Goal: Transaction & Acquisition: Download file/media

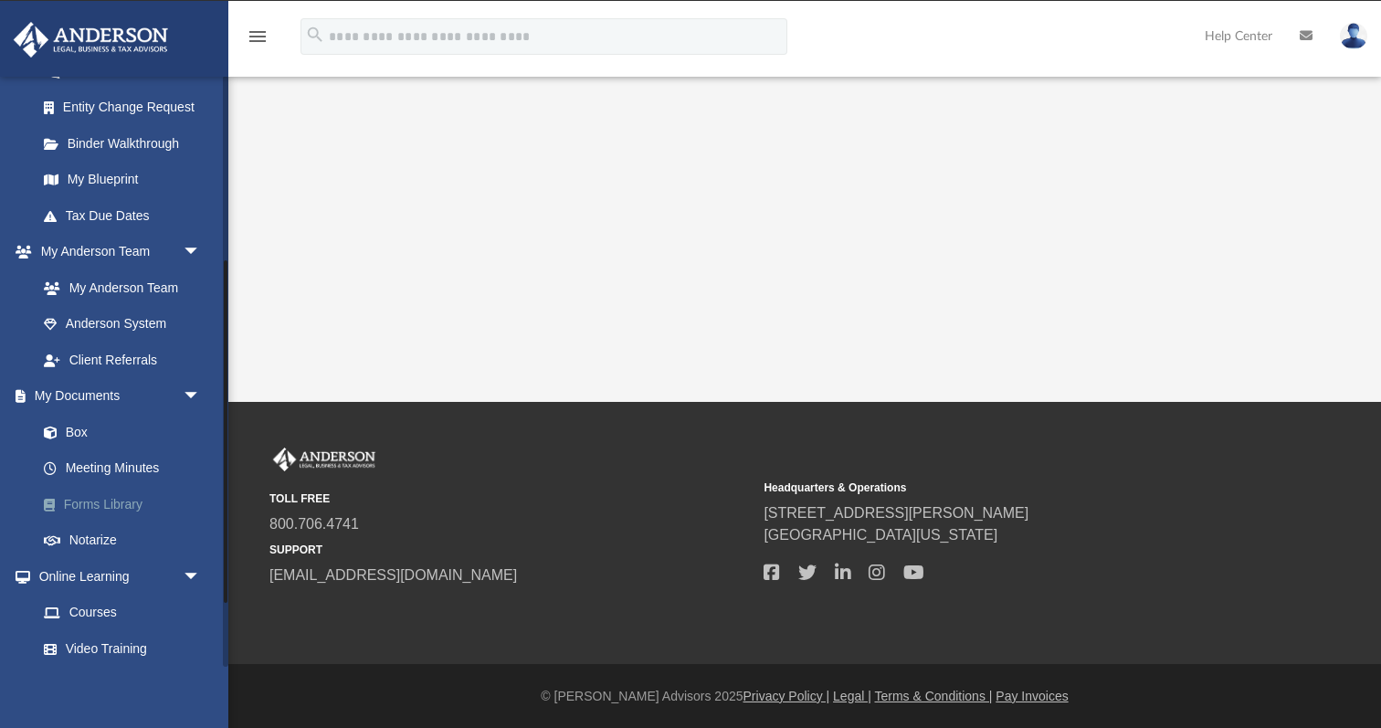
scroll to position [320, 0]
click at [78, 431] on link "Box" at bounding box center [127, 429] width 203 height 37
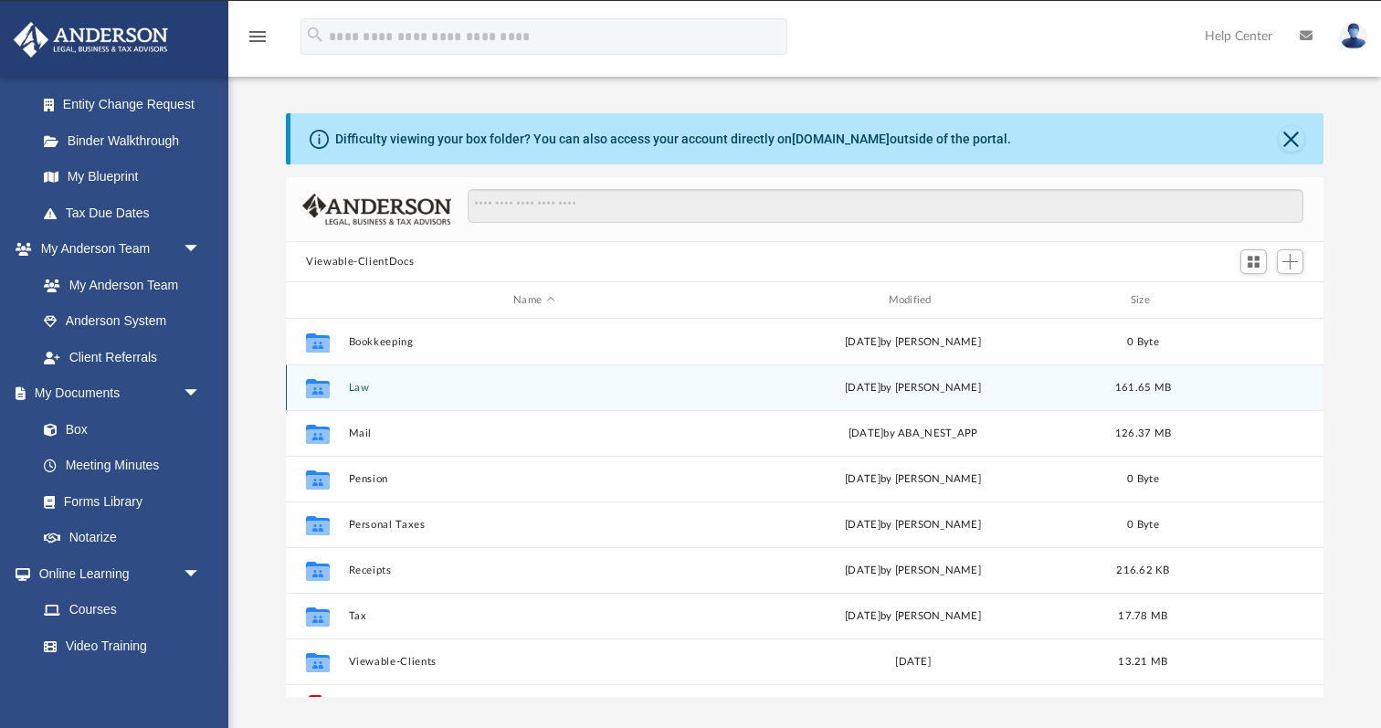
scroll to position [32, 0]
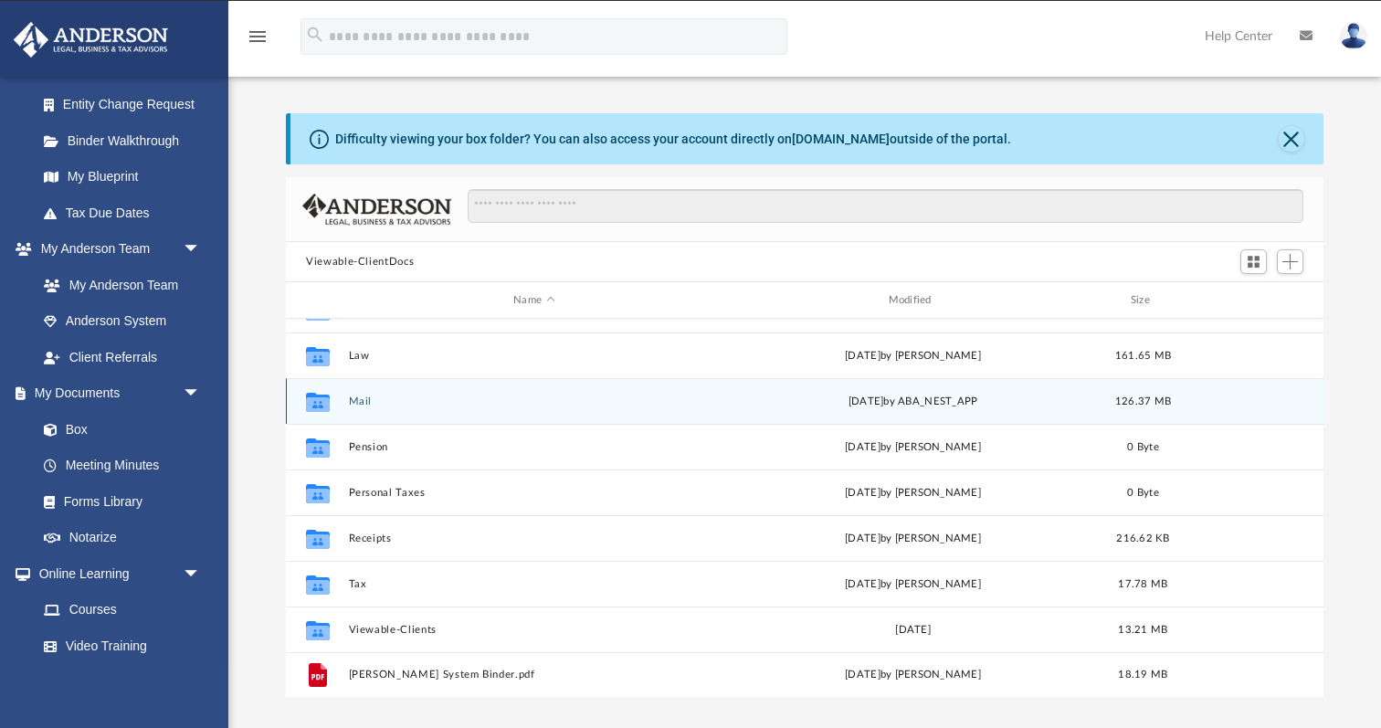
click at [355, 399] on button "Mail" at bounding box center [534, 401] width 371 height 12
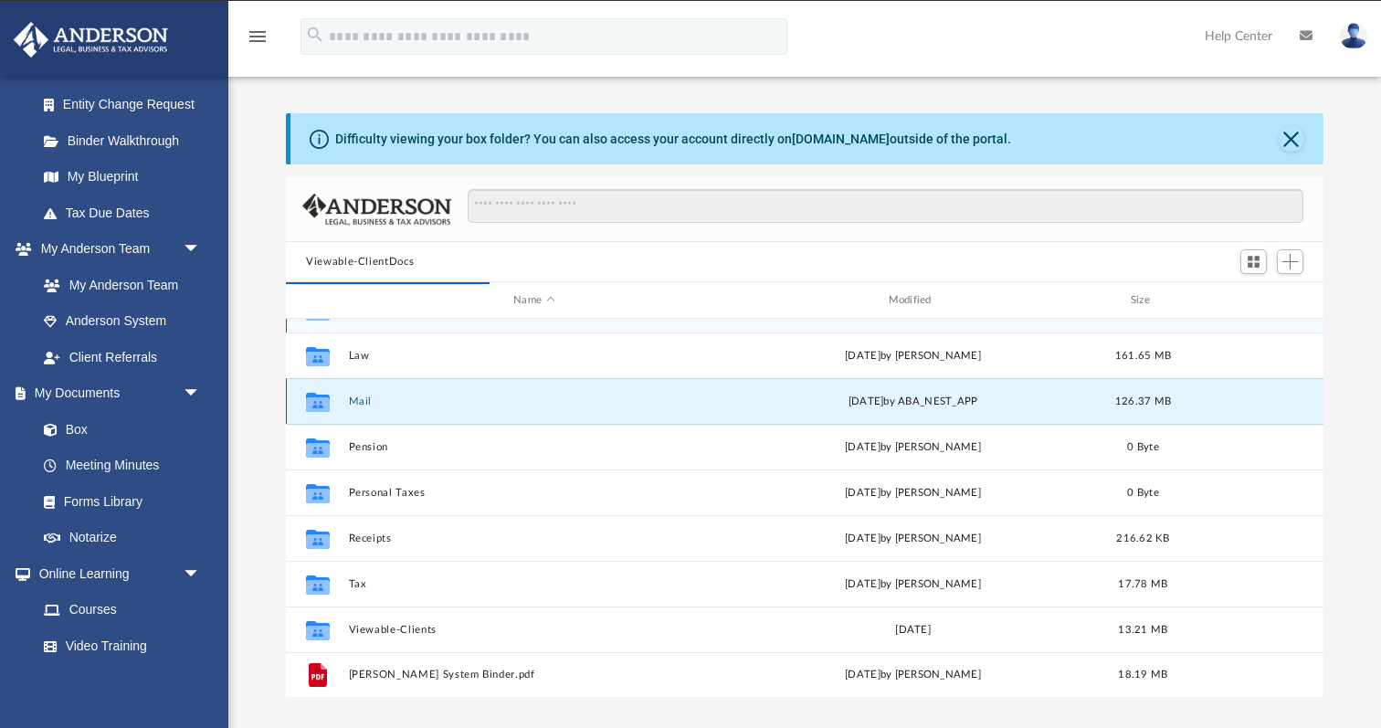
scroll to position [1, 1]
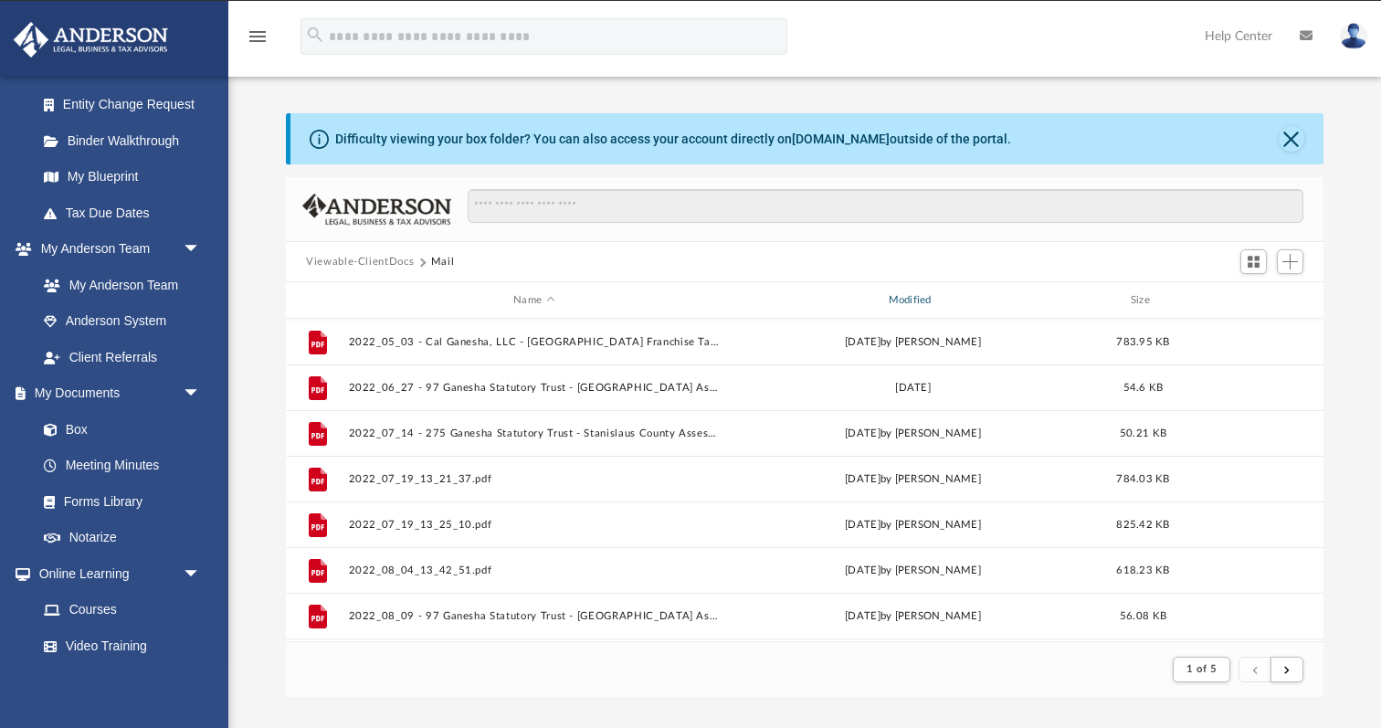
click at [836, 292] on div "Modified" at bounding box center [913, 300] width 372 height 16
click at [939, 299] on span "Modified" at bounding box center [936, 299] width 7 height 7
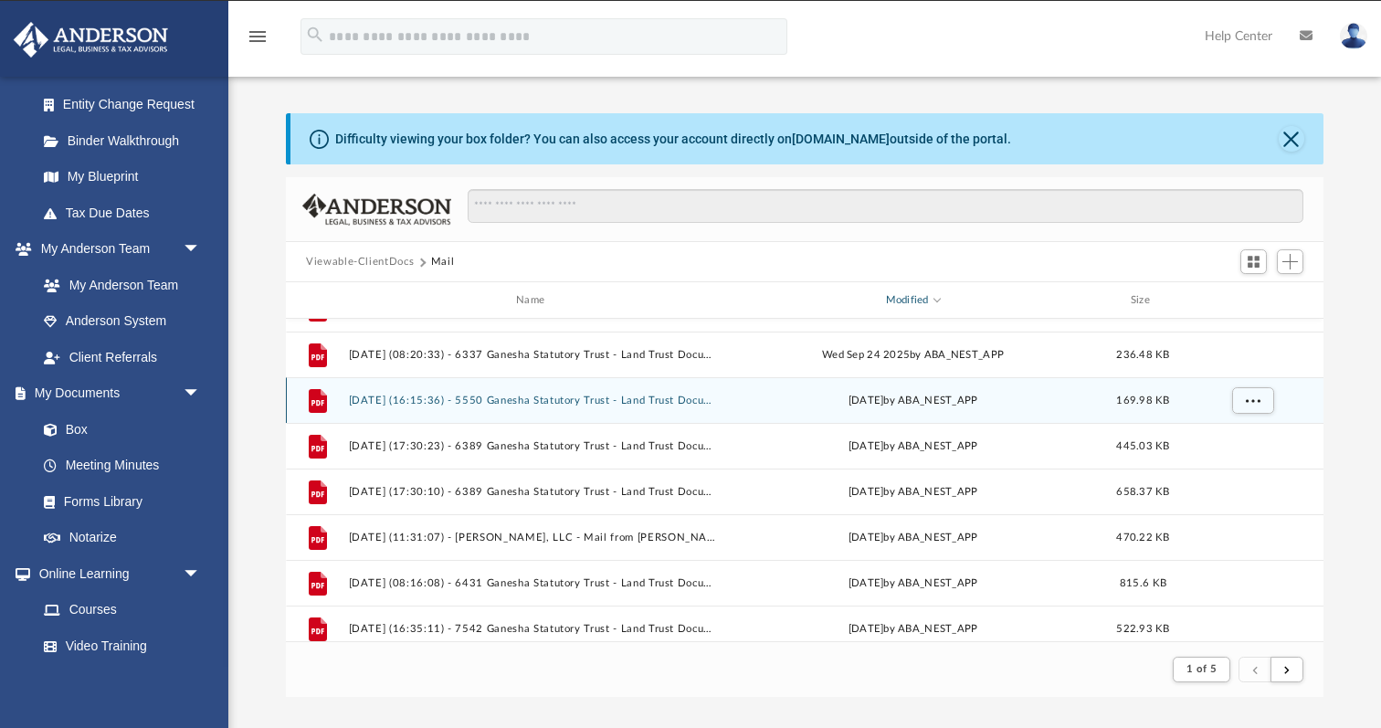
scroll to position [116, 0]
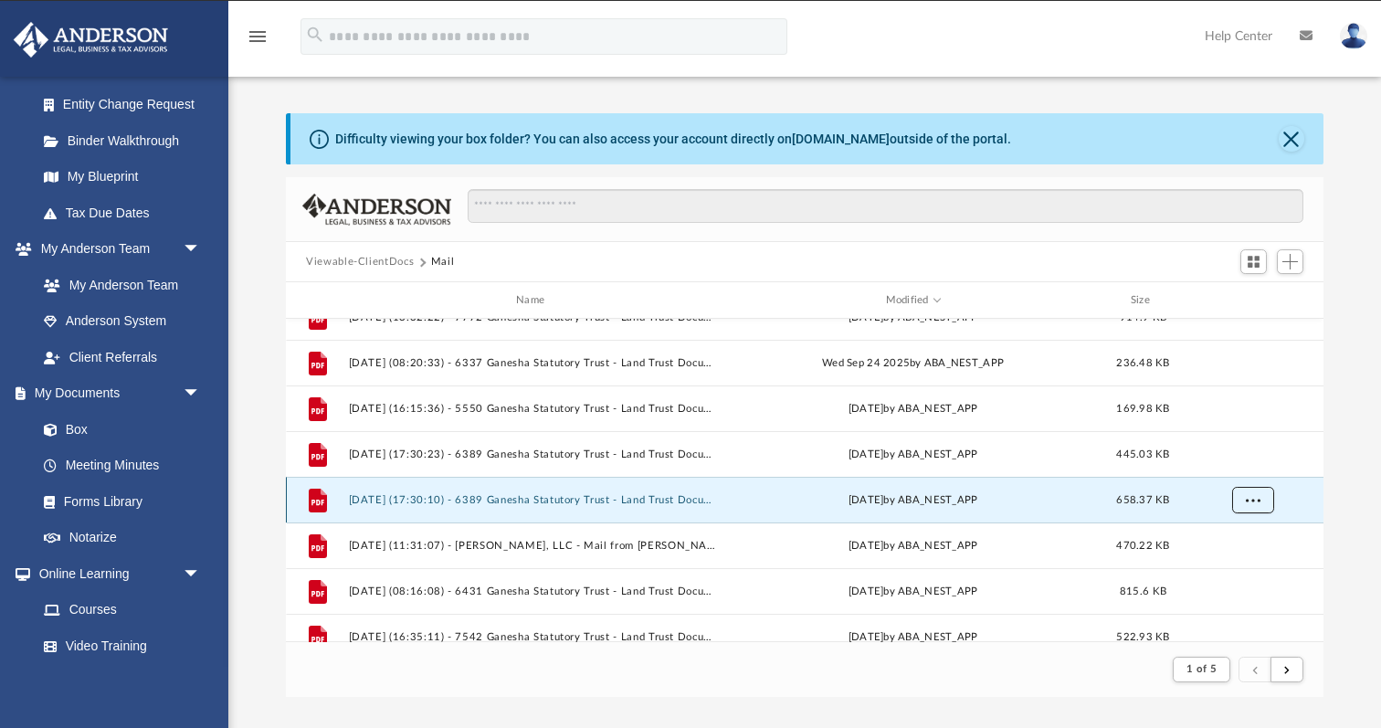
click at [1246, 499] on span "More options" at bounding box center [1253, 499] width 15 height 10
click at [1232, 568] on li "Download" at bounding box center [1235, 564] width 53 height 19
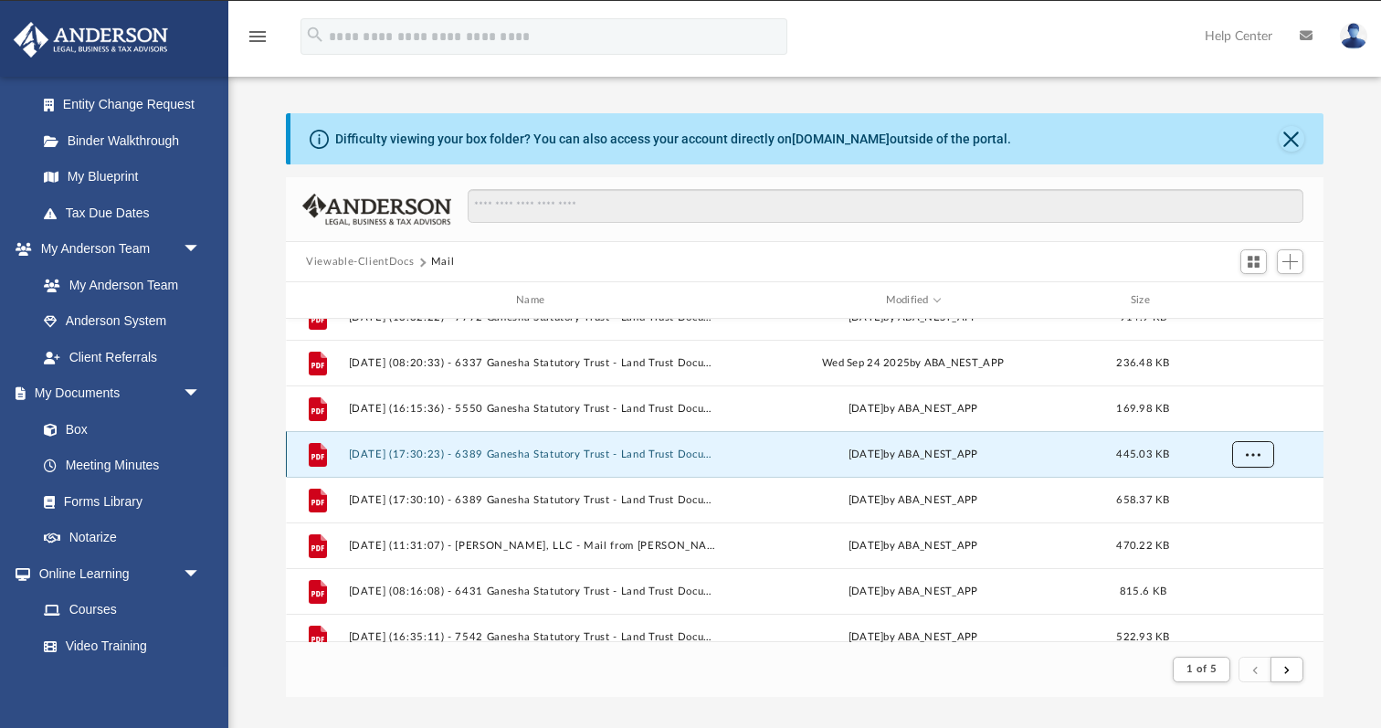
click at [1247, 453] on span "More options" at bounding box center [1253, 453] width 15 height 10
click at [1240, 516] on li "Download" at bounding box center [1235, 519] width 53 height 19
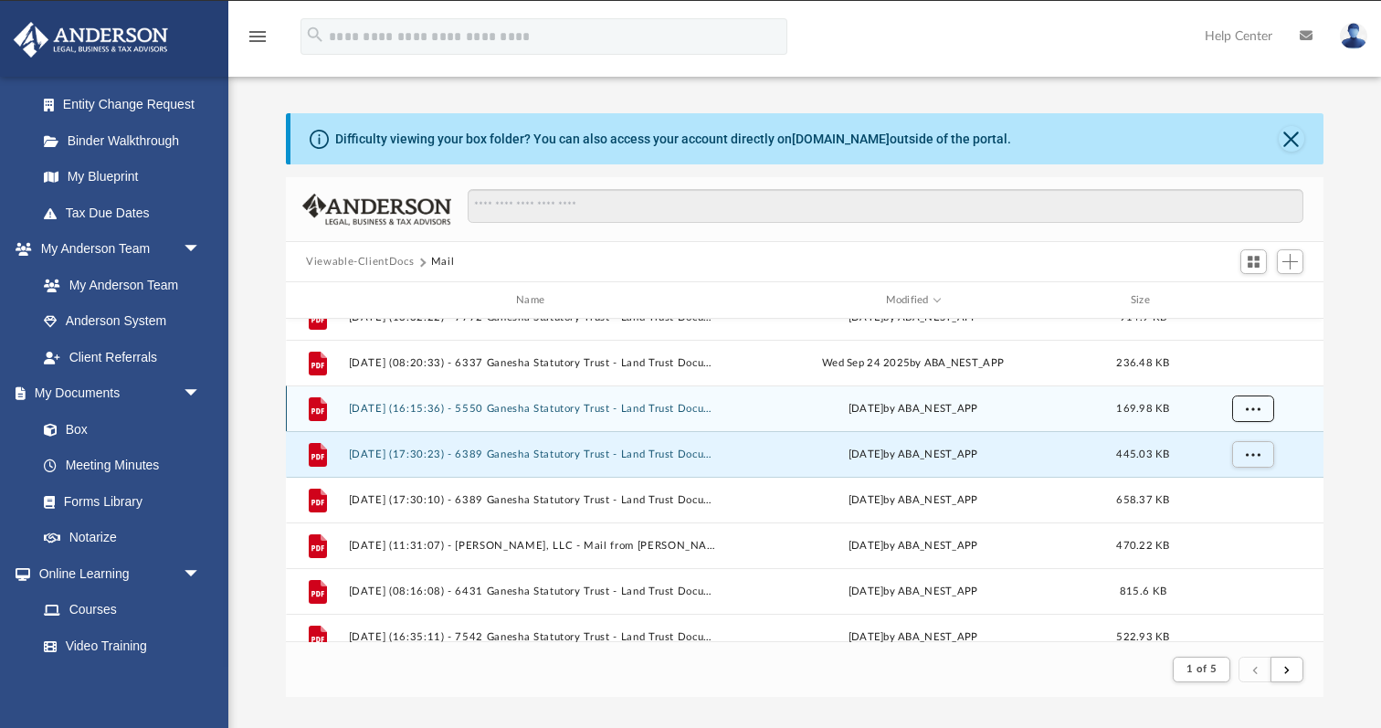
click at [1246, 405] on span "More options" at bounding box center [1253, 408] width 15 height 10
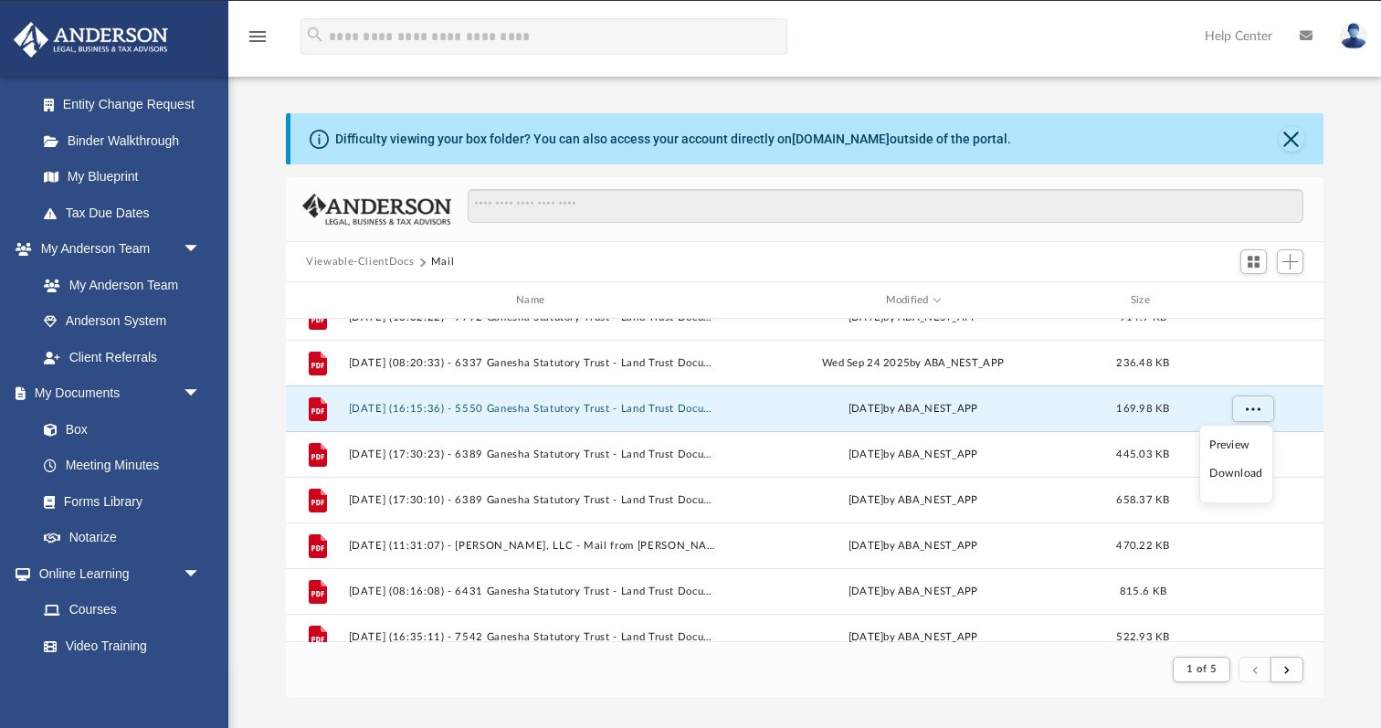
click at [1258, 474] on li "Download" at bounding box center [1235, 473] width 53 height 19
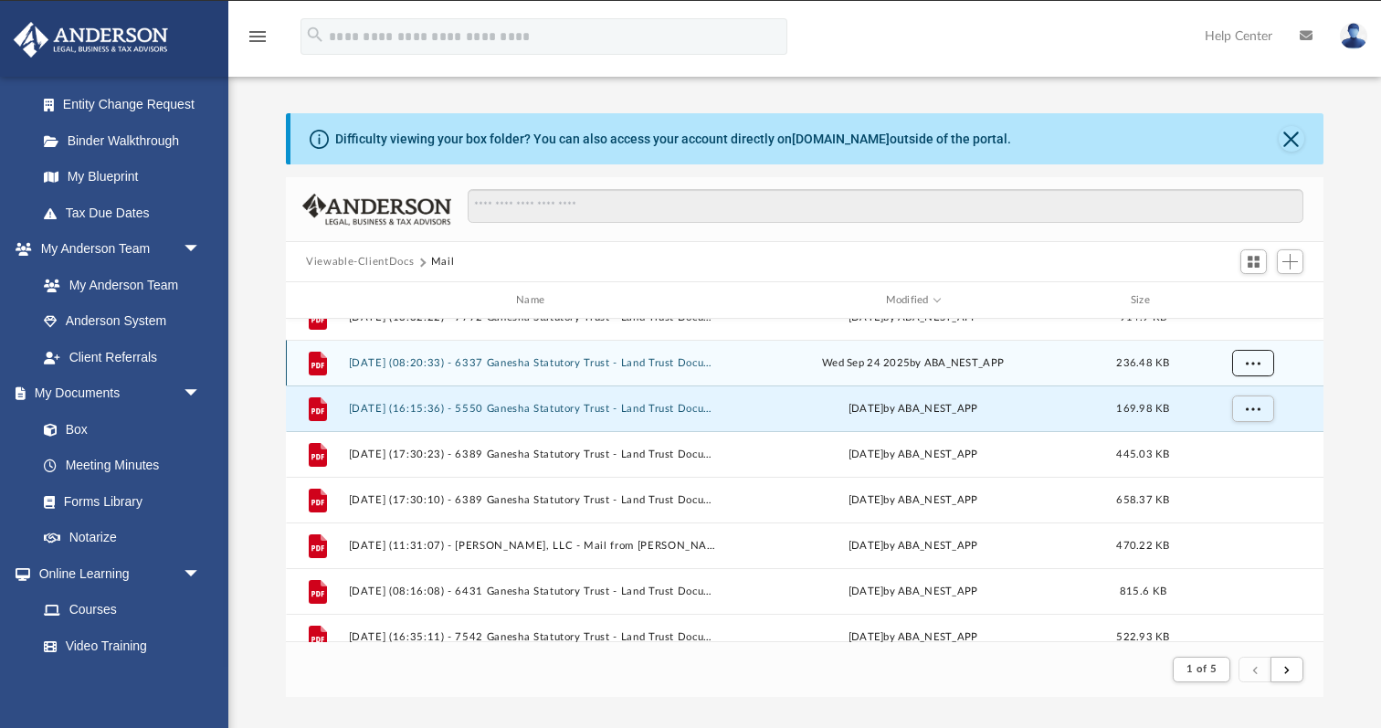
click at [1257, 366] on span "More options" at bounding box center [1253, 362] width 15 height 10
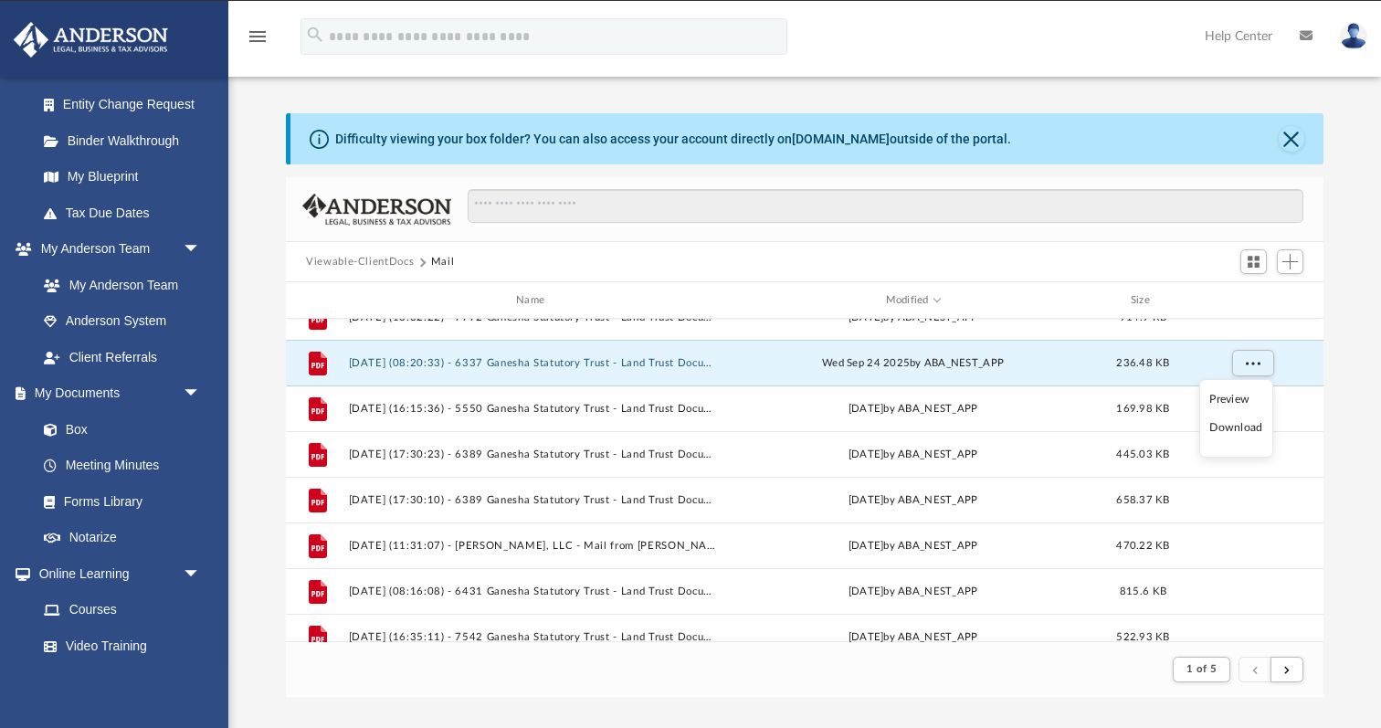
click at [1248, 425] on li "Download" at bounding box center [1235, 427] width 53 height 19
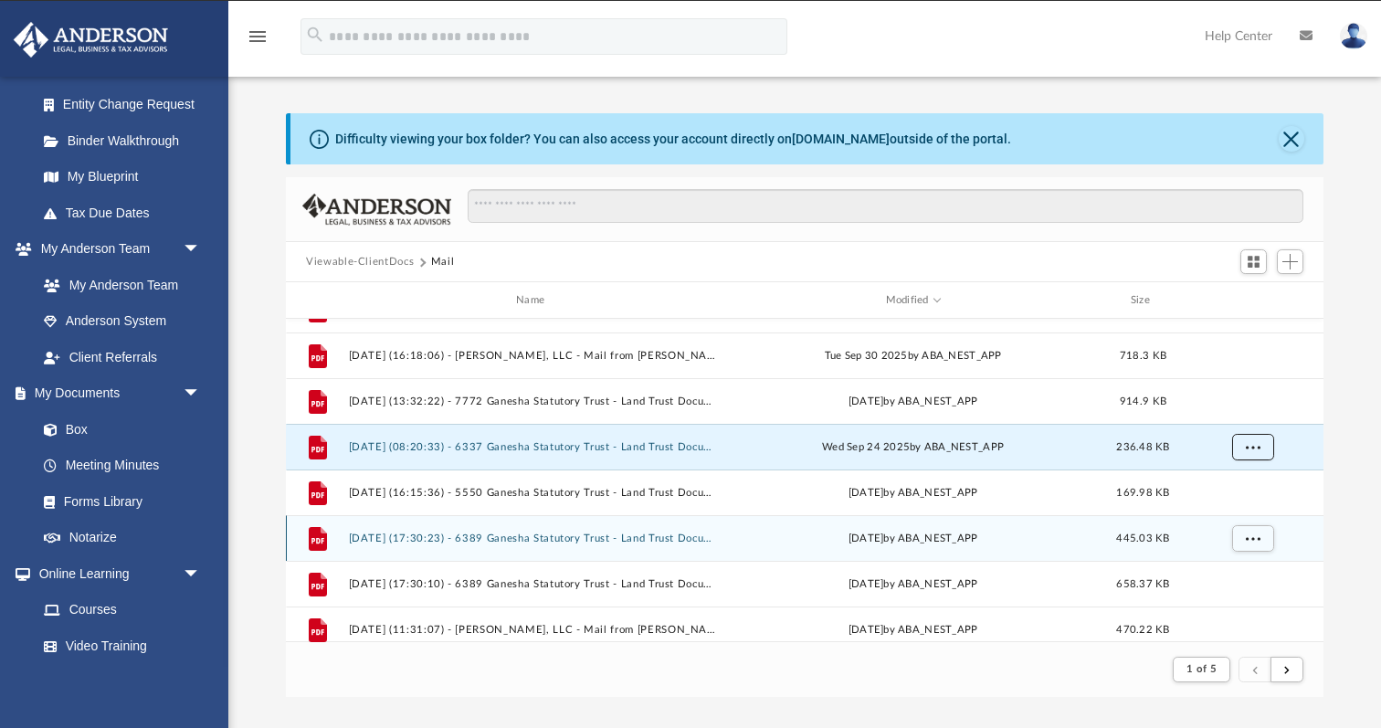
scroll to position [8, 0]
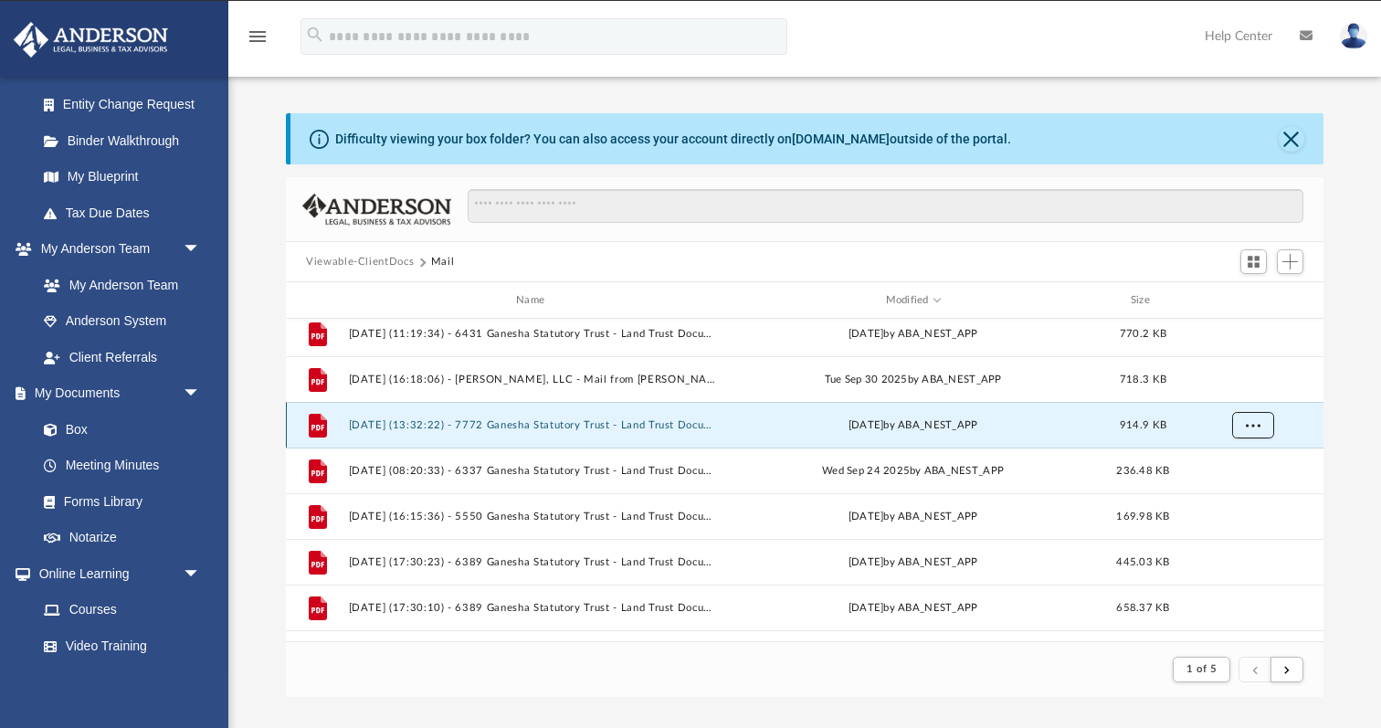
click at [1250, 423] on span "More options" at bounding box center [1253, 424] width 15 height 10
click at [1249, 486] on li "Download" at bounding box center [1235, 489] width 53 height 19
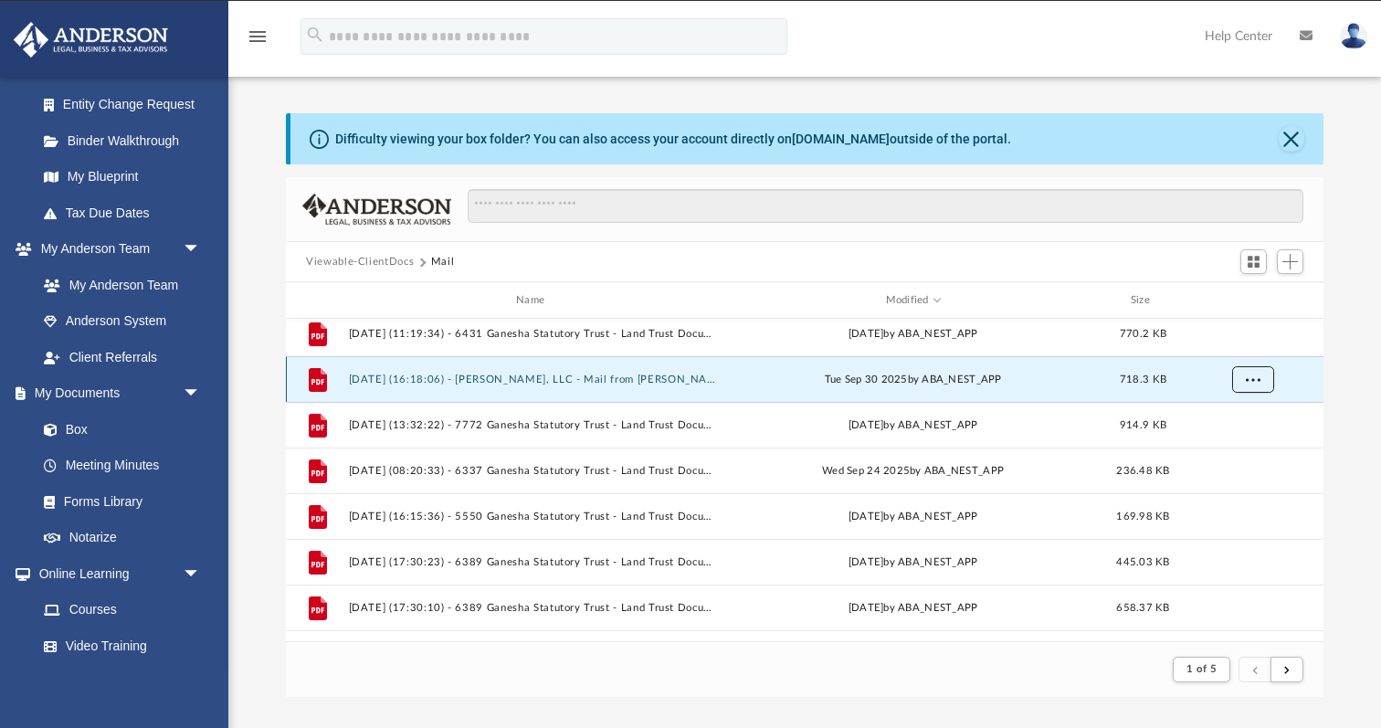
click at [1259, 379] on span "More options" at bounding box center [1253, 379] width 15 height 10
click at [1248, 445] on li "Download" at bounding box center [1235, 444] width 53 height 19
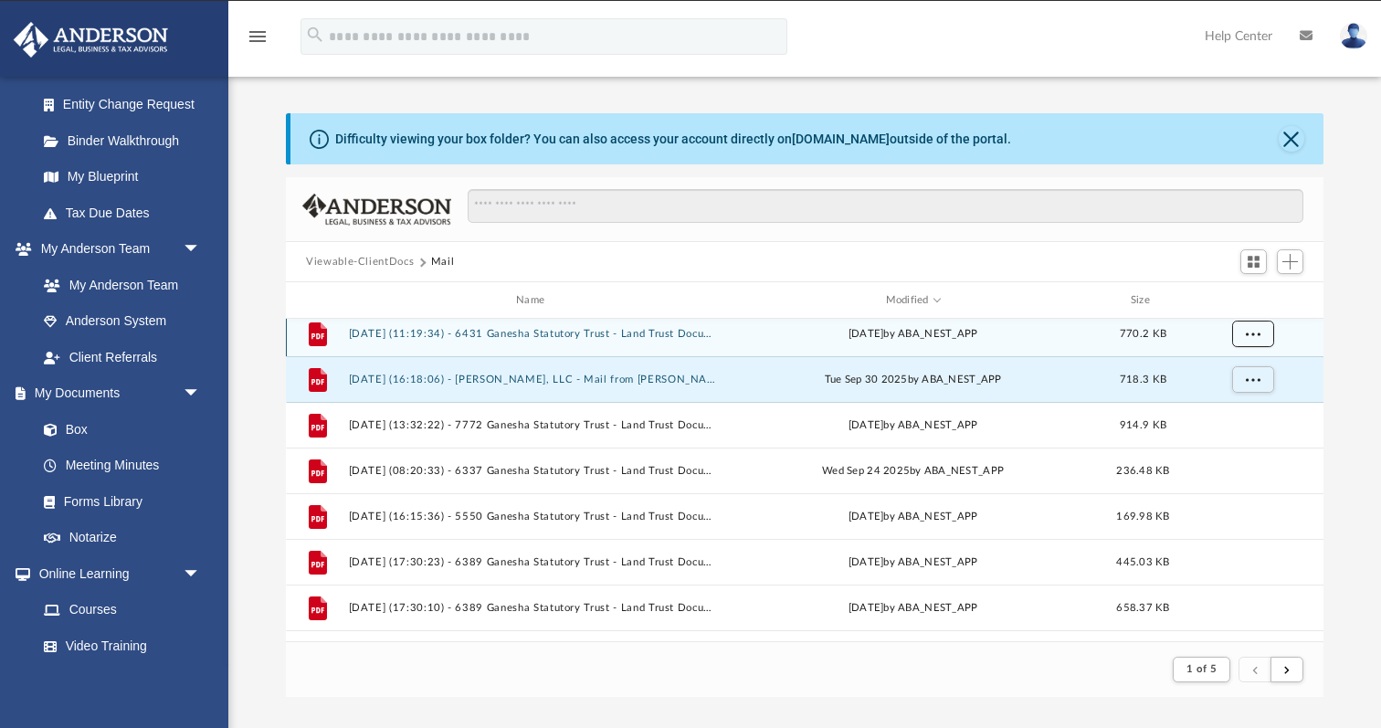
scroll to position [0, 0]
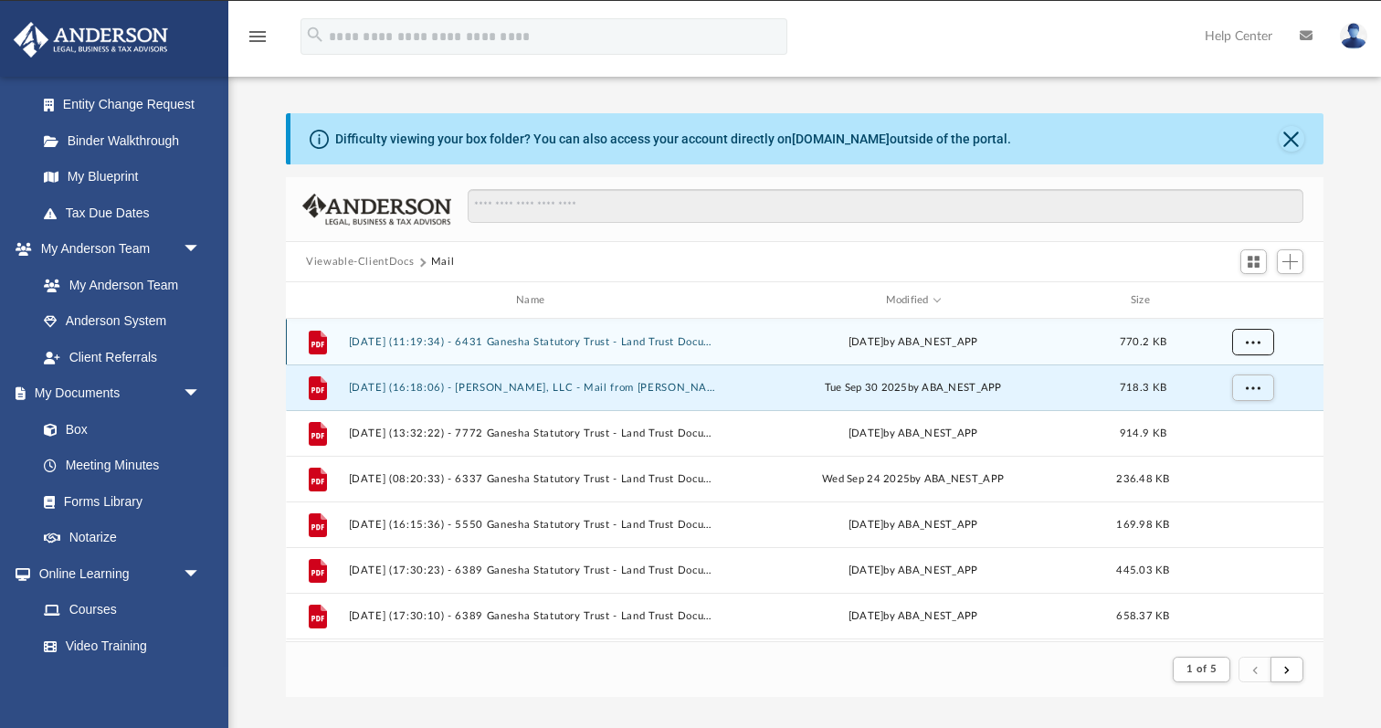
click at [1257, 336] on span "More options" at bounding box center [1253, 341] width 15 height 10
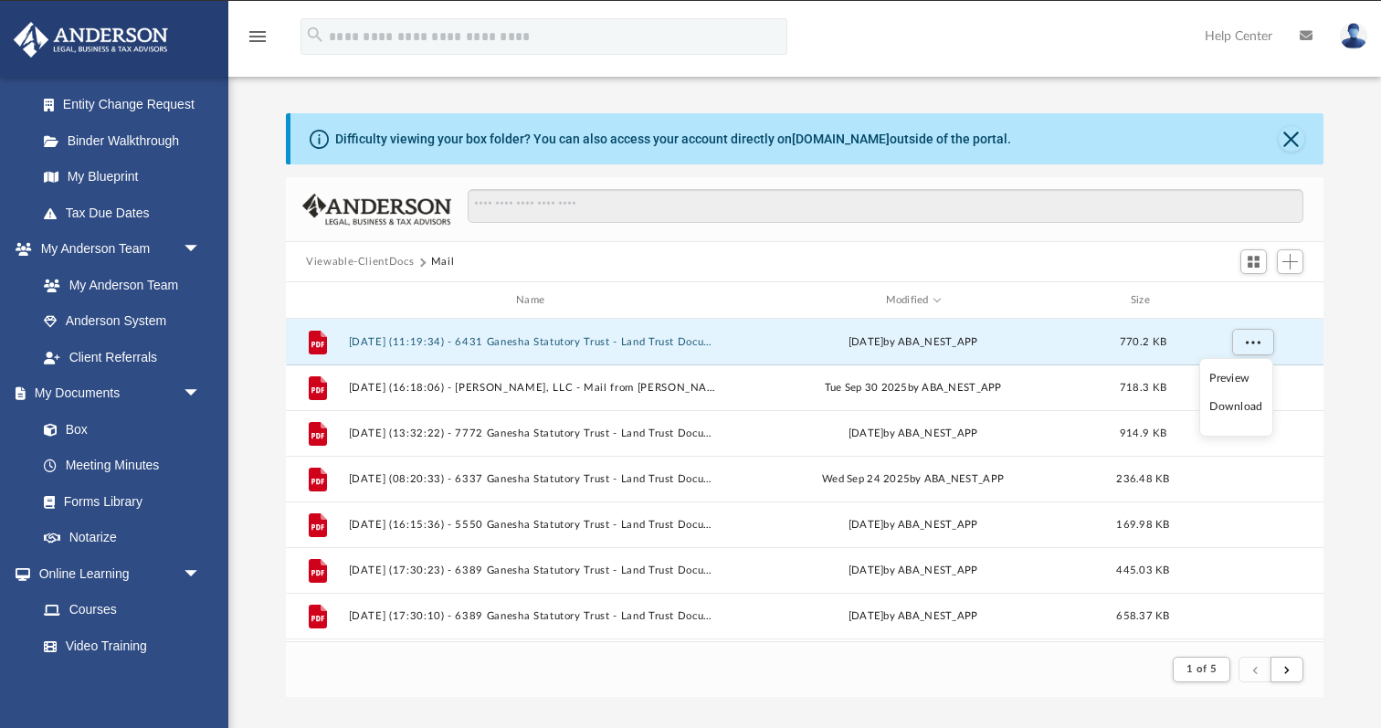
click at [1252, 404] on li "Download" at bounding box center [1235, 406] width 53 height 19
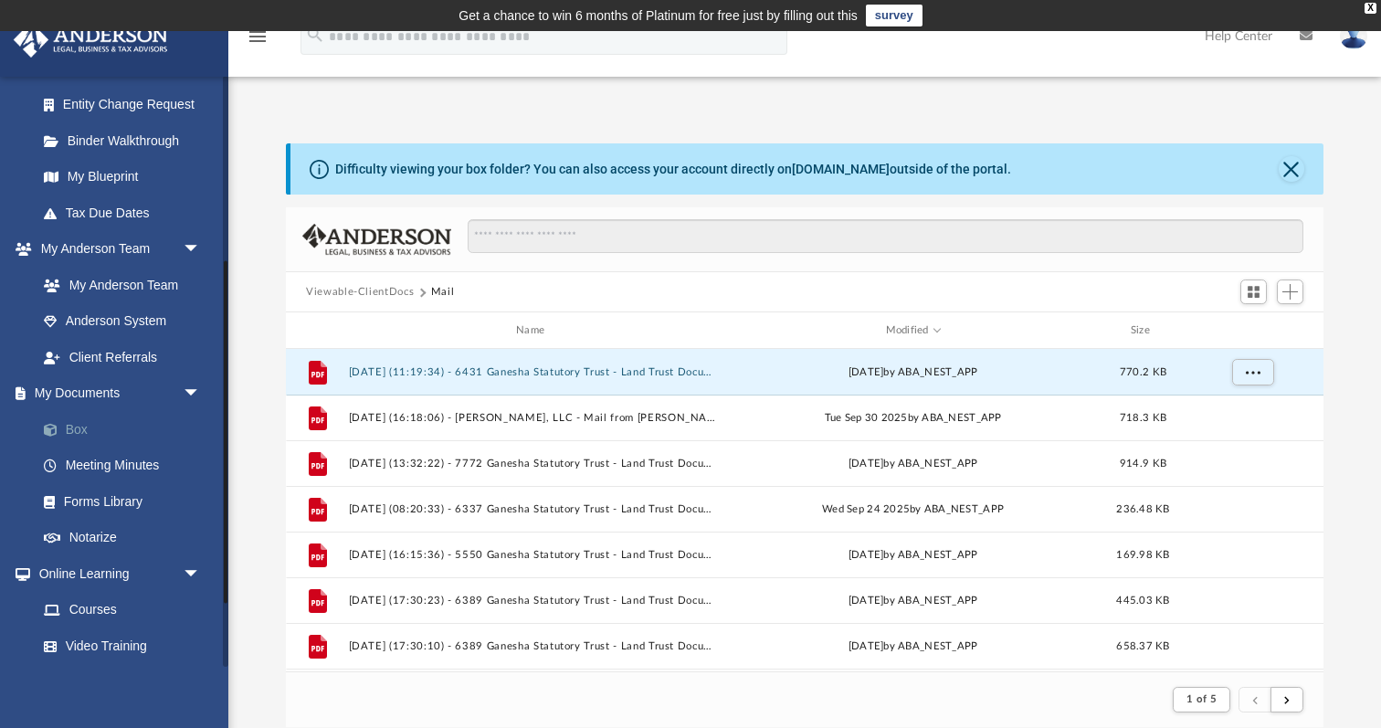
click at [80, 433] on link "Box" at bounding box center [127, 429] width 203 height 37
click at [394, 292] on button "Viewable-ClientDocs" at bounding box center [360, 292] width 108 height 16
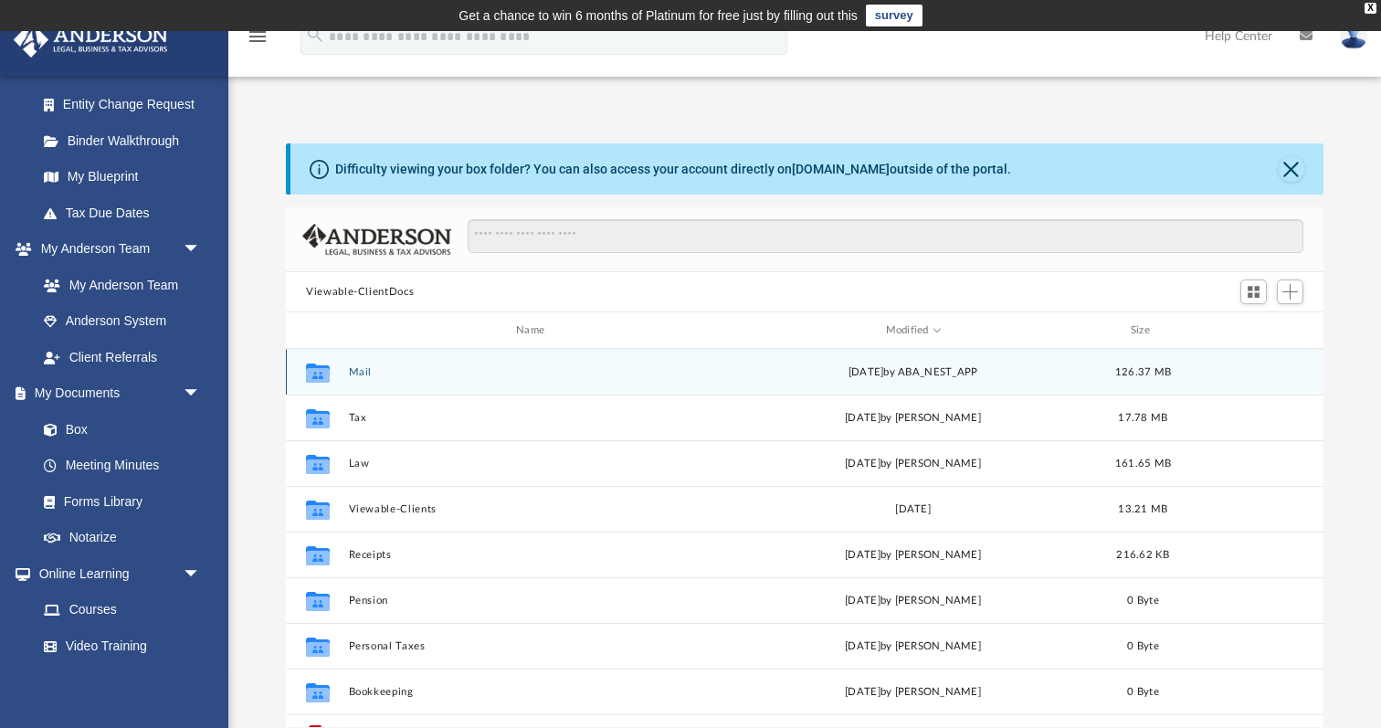
scroll to position [415, 1037]
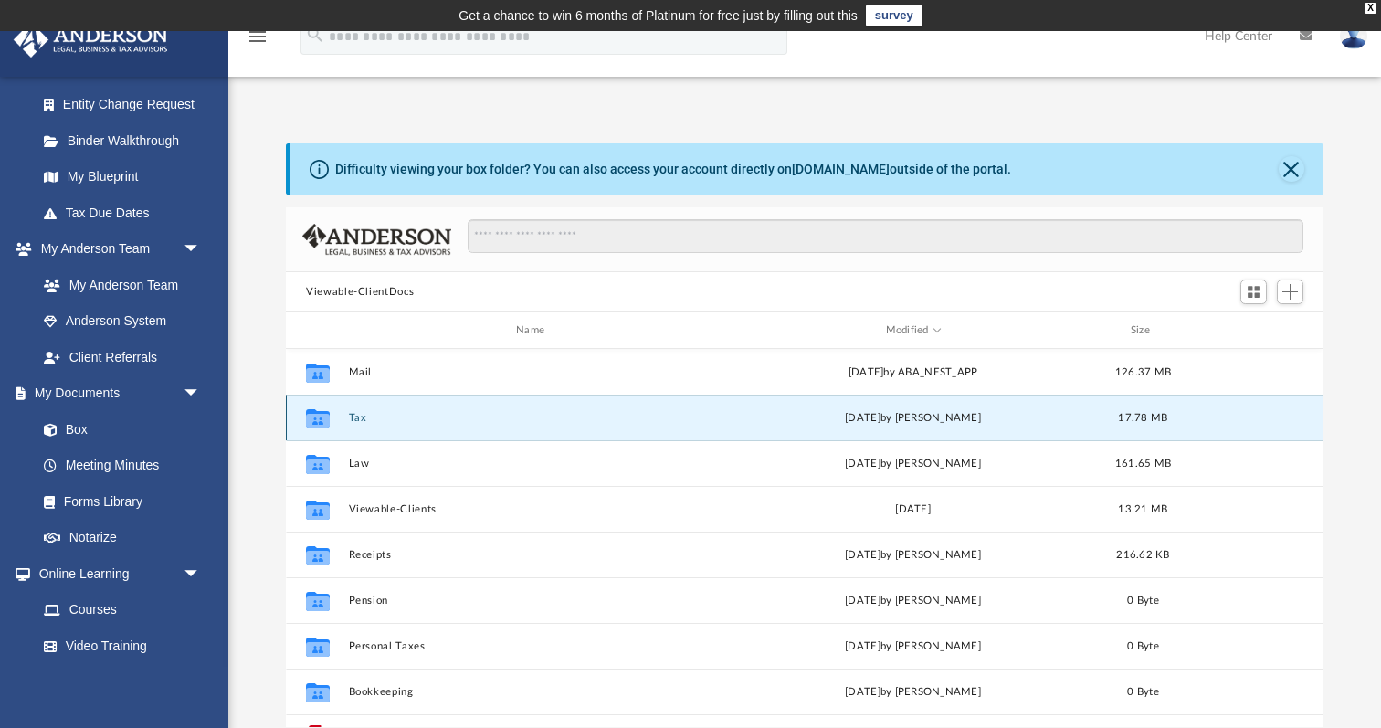
click at [359, 421] on button "Tax" at bounding box center [534, 418] width 371 height 12
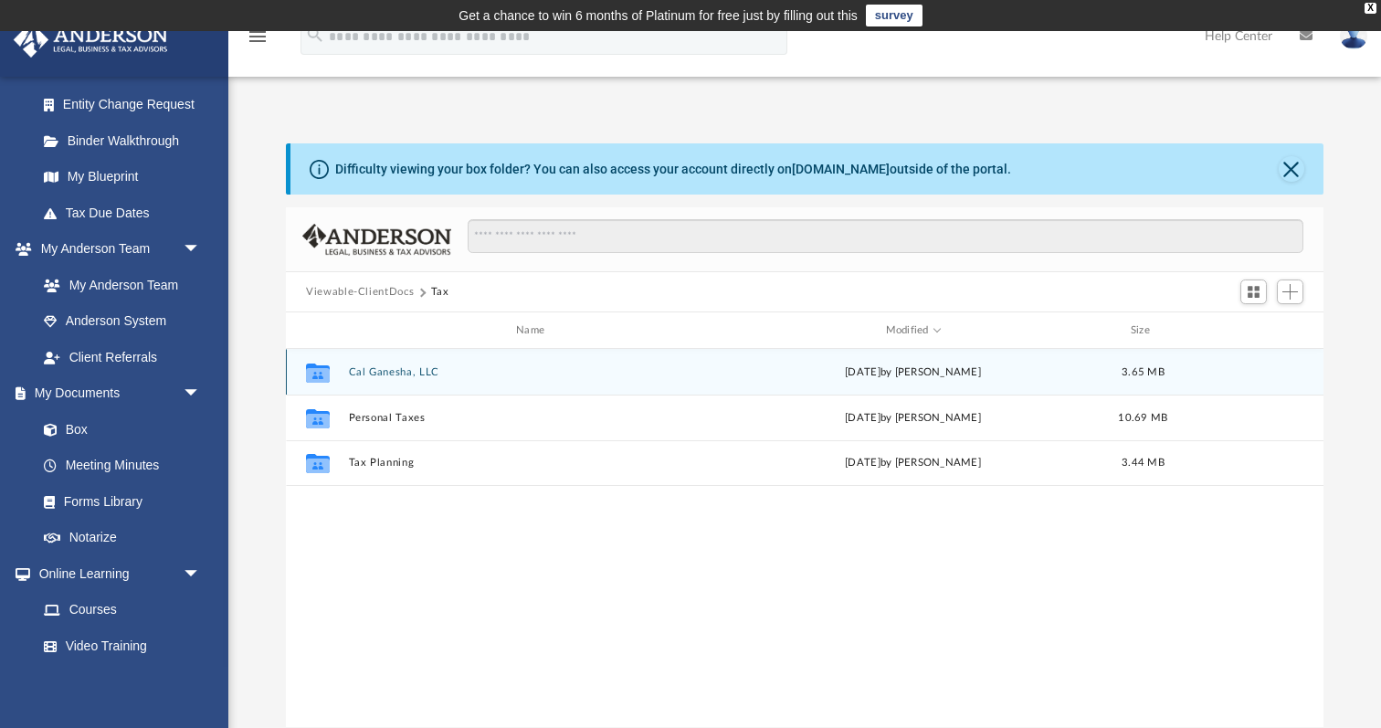
click at [381, 374] on button "Cal Ganesha, LLC" at bounding box center [534, 372] width 371 height 12
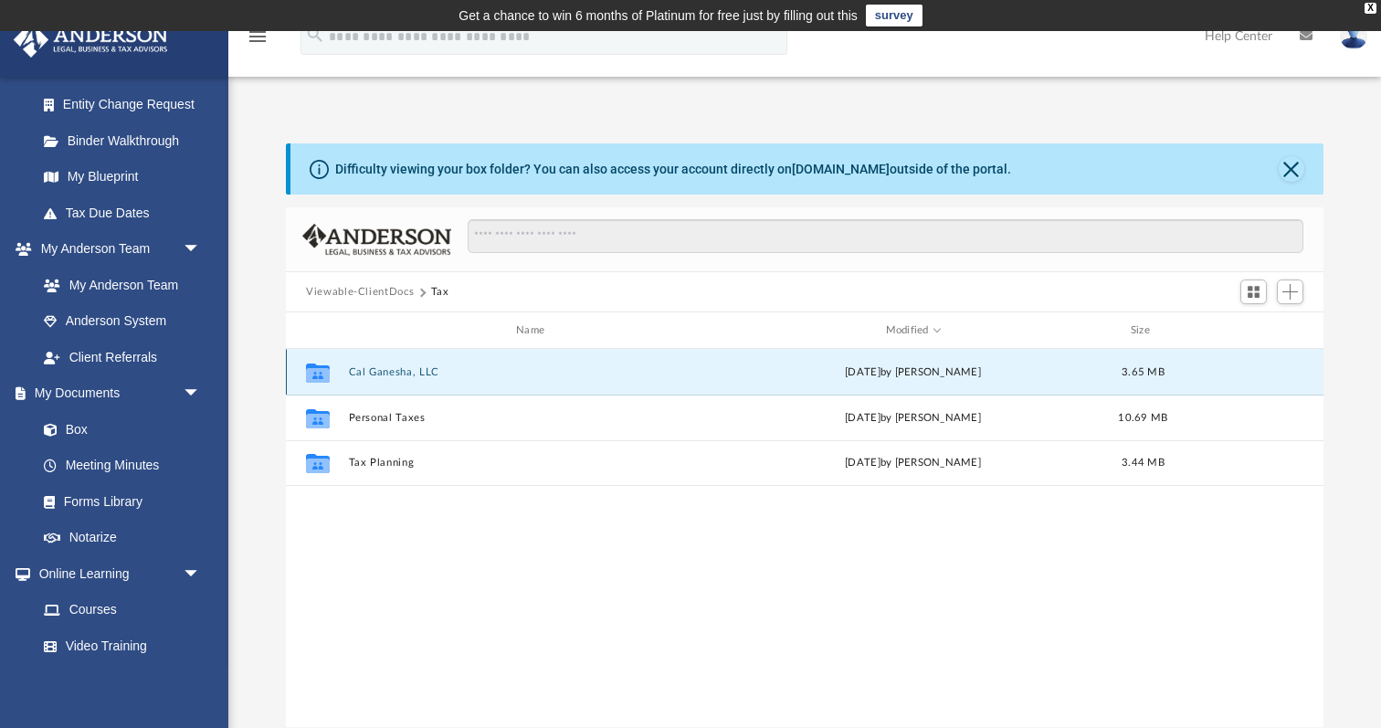
click at [381, 374] on button "Cal Ganesha, LLC" at bounding box center [534, 372] width 371 height 12
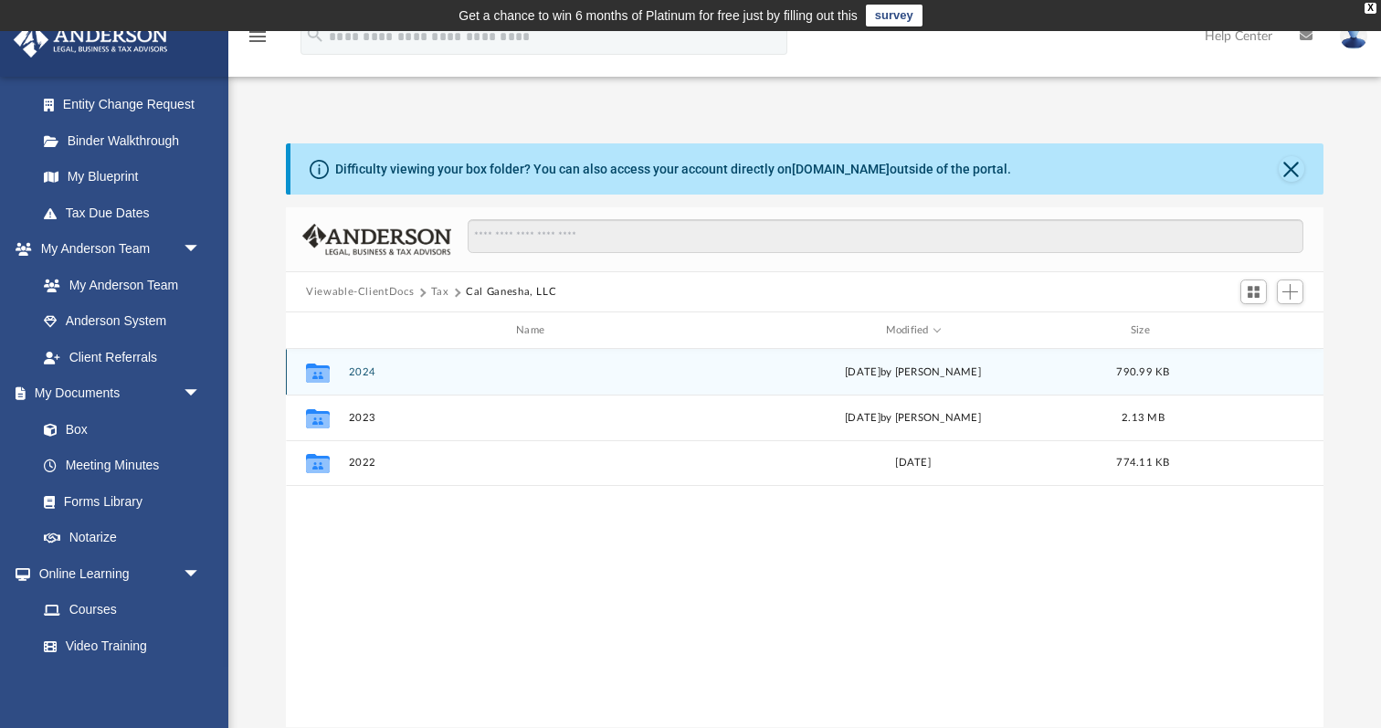
click at [364, 374] on button "2024" at bounding box center [534, 372] width 371 height 12
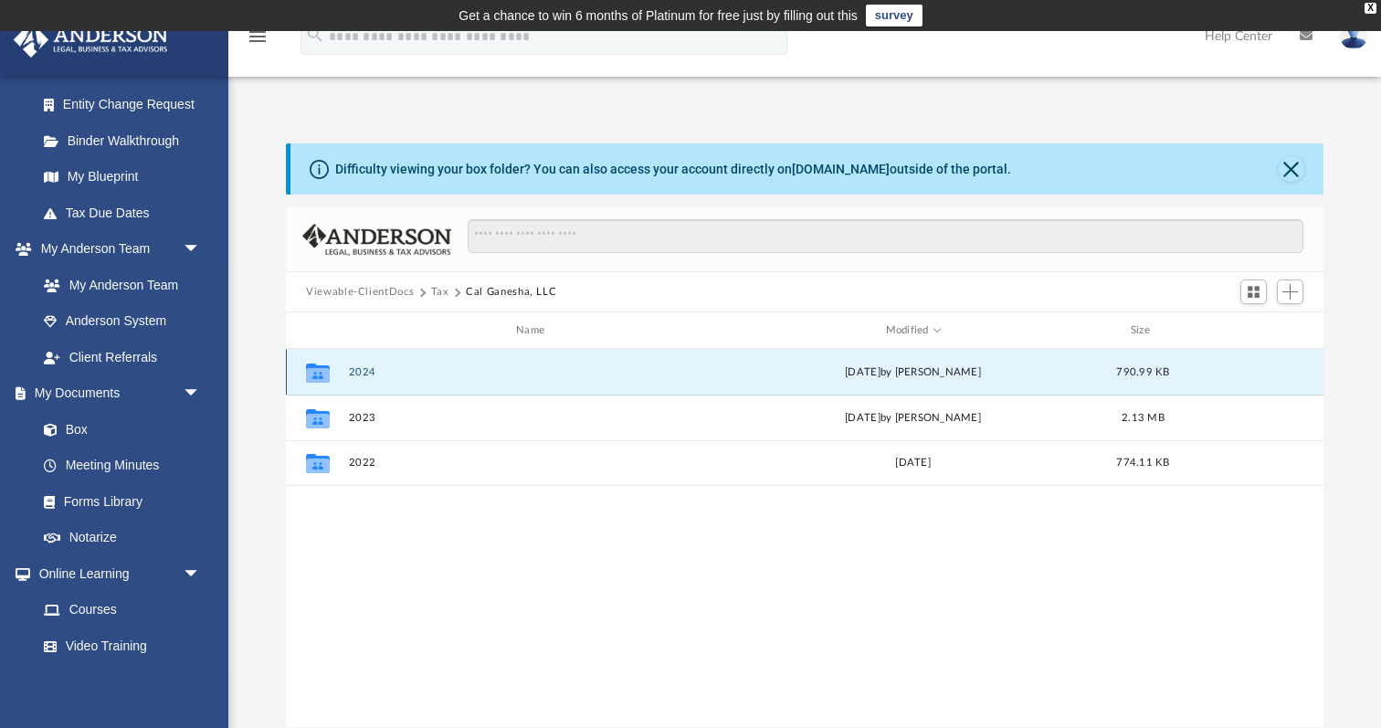
click at [364, 374] on button "2024" at bounding box center [534, 372] width 371 height 12
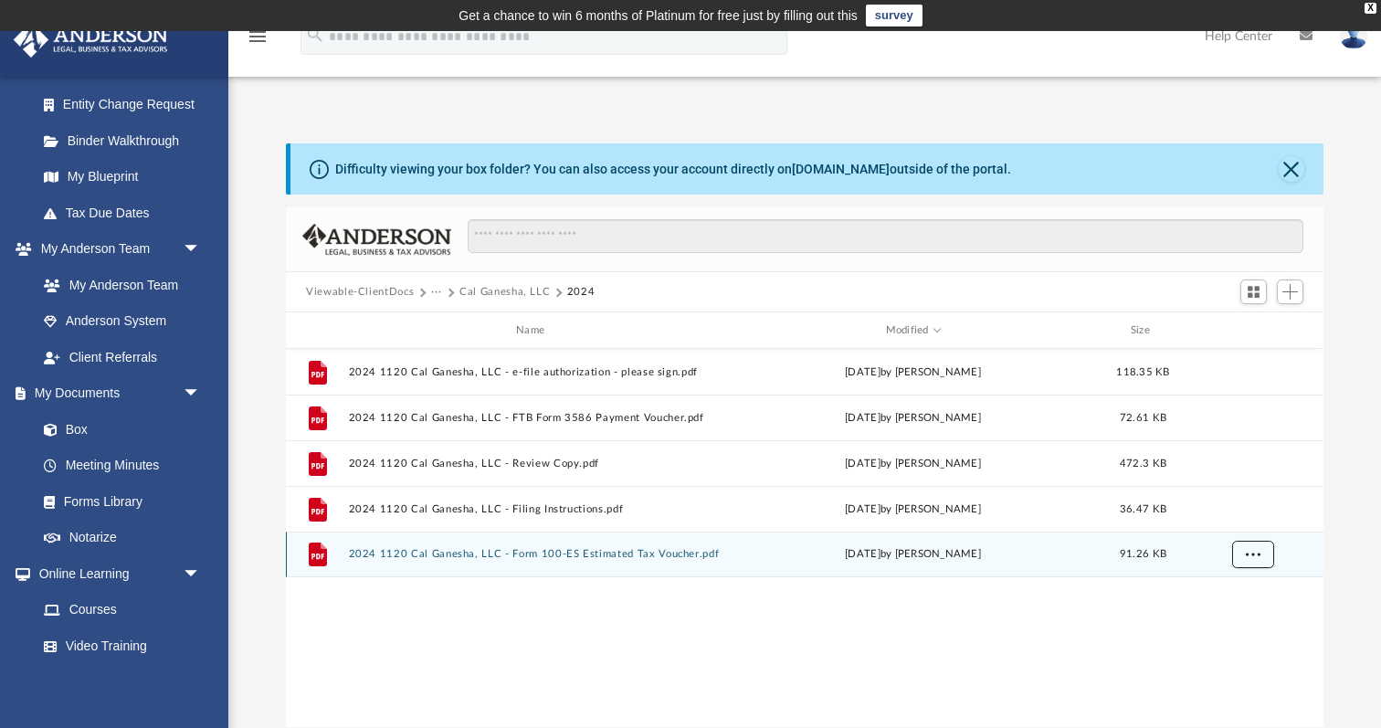
click at [1253, 555] on span "More options" at bounding box center [1253, 554] width 15 height 10
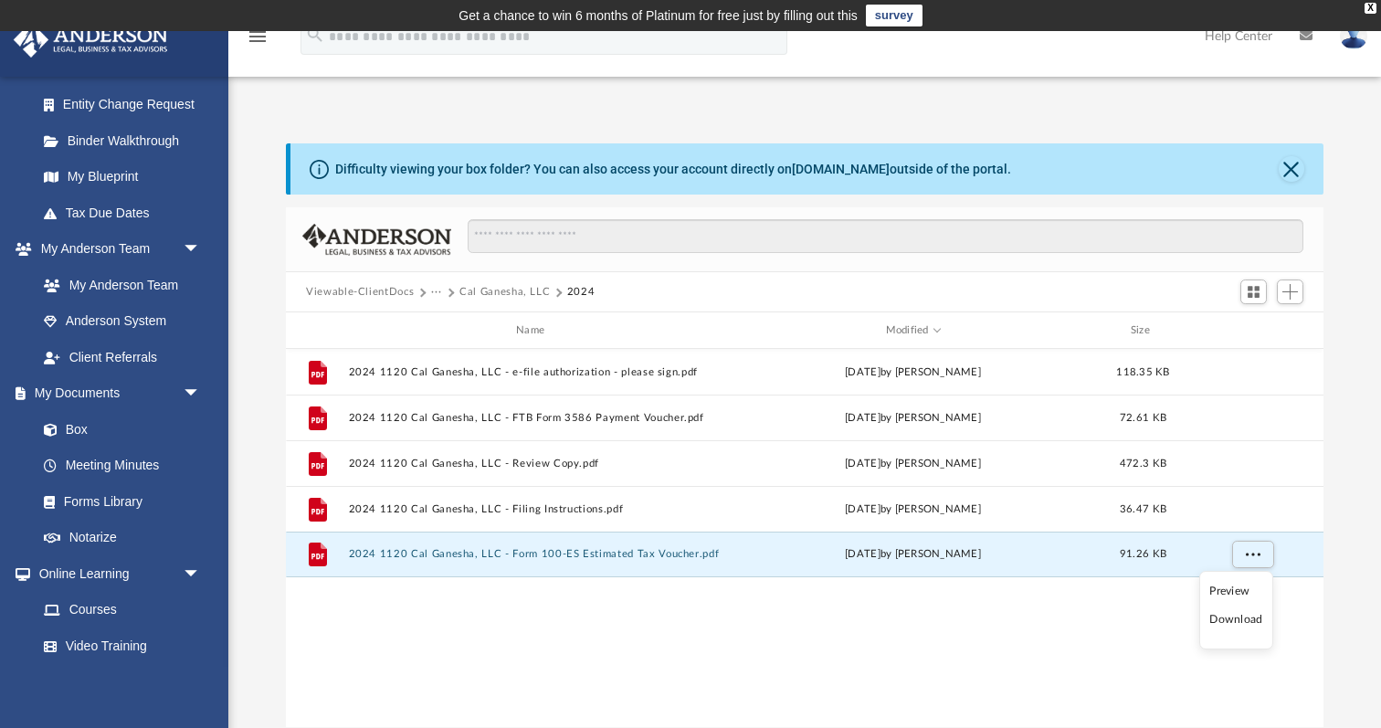
click at [1232, 620] on li "Download" at bounding box center [1235, 619] width 53 height 19
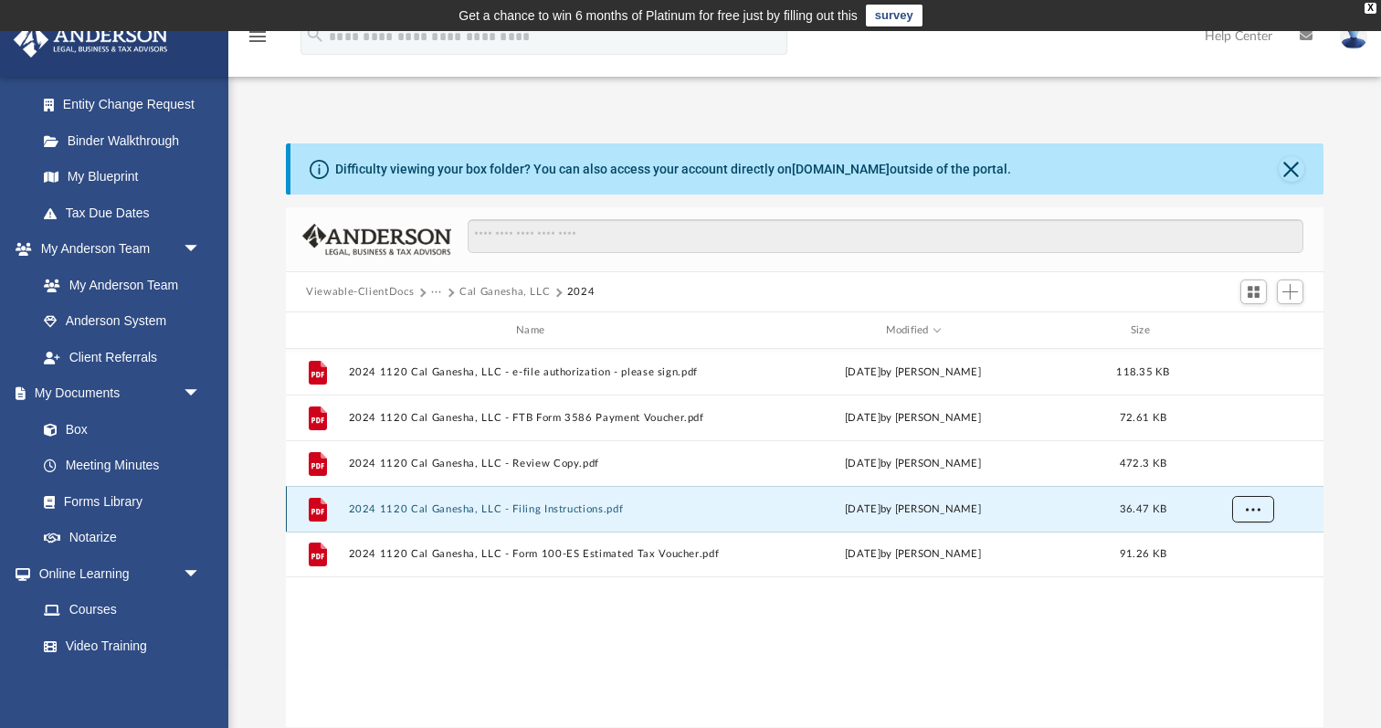
click at [1250, 513] on span "More options" at bounding box center [1253, 508] width 15 height 10
click at [1236, 572] on li "Download" at bounding box center [1235, 574] width 53 height 19
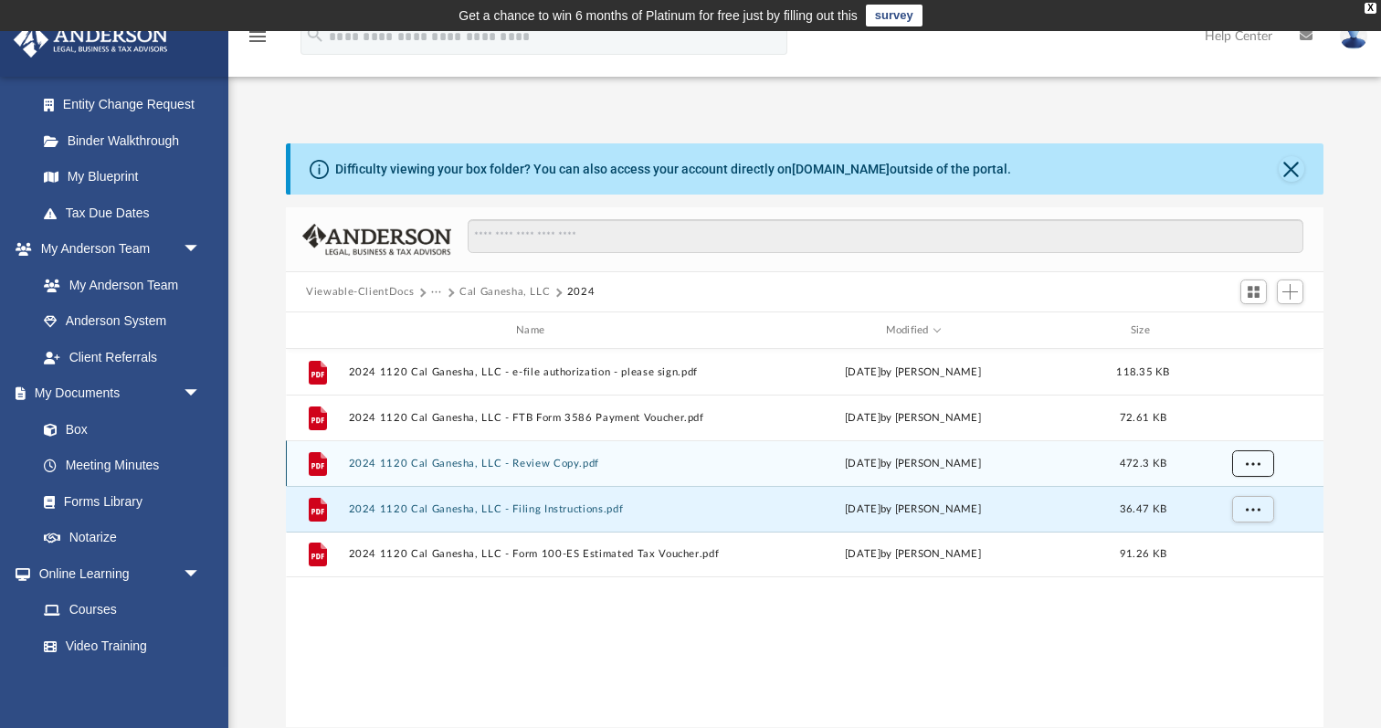
click at [1249, 464] on span "More options" at bounding box center [1253, 463] width 15 height 10
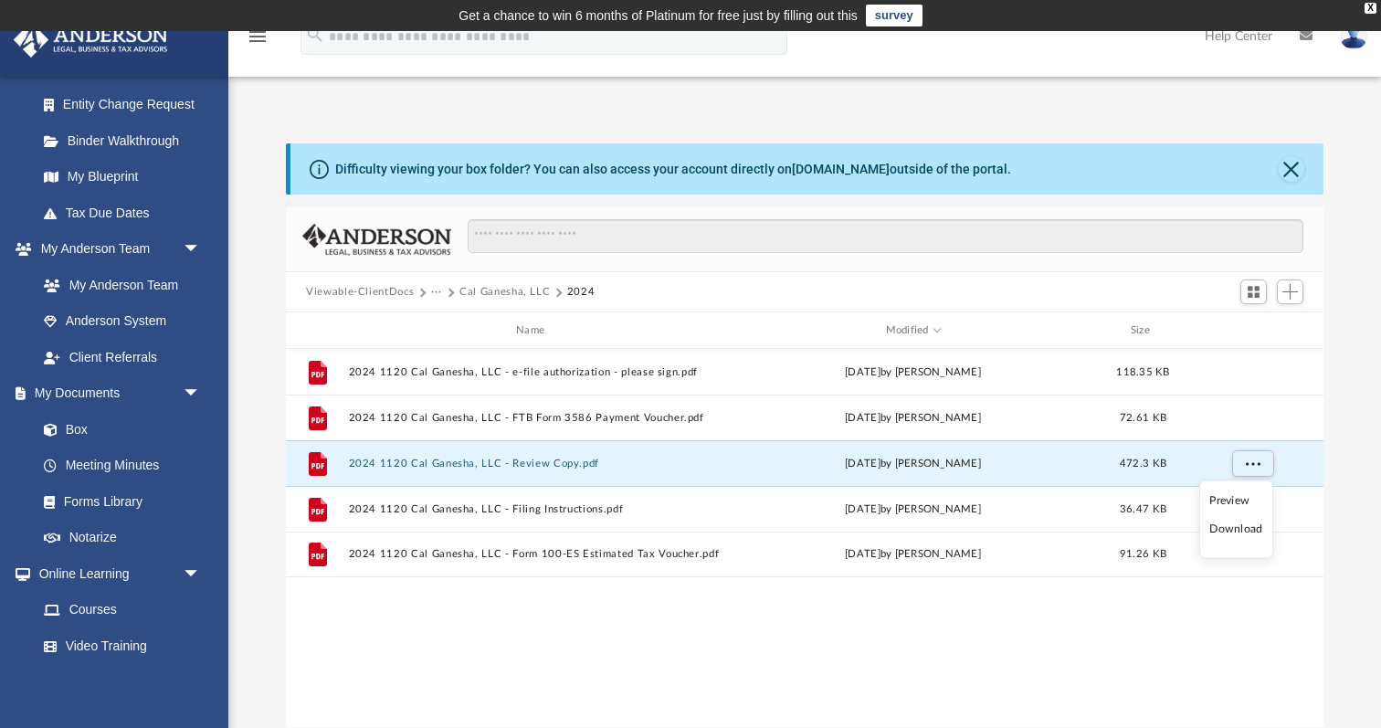
click at [1246, 526] on li "Download" at bounding box center [1235, 529] width 53 height 19
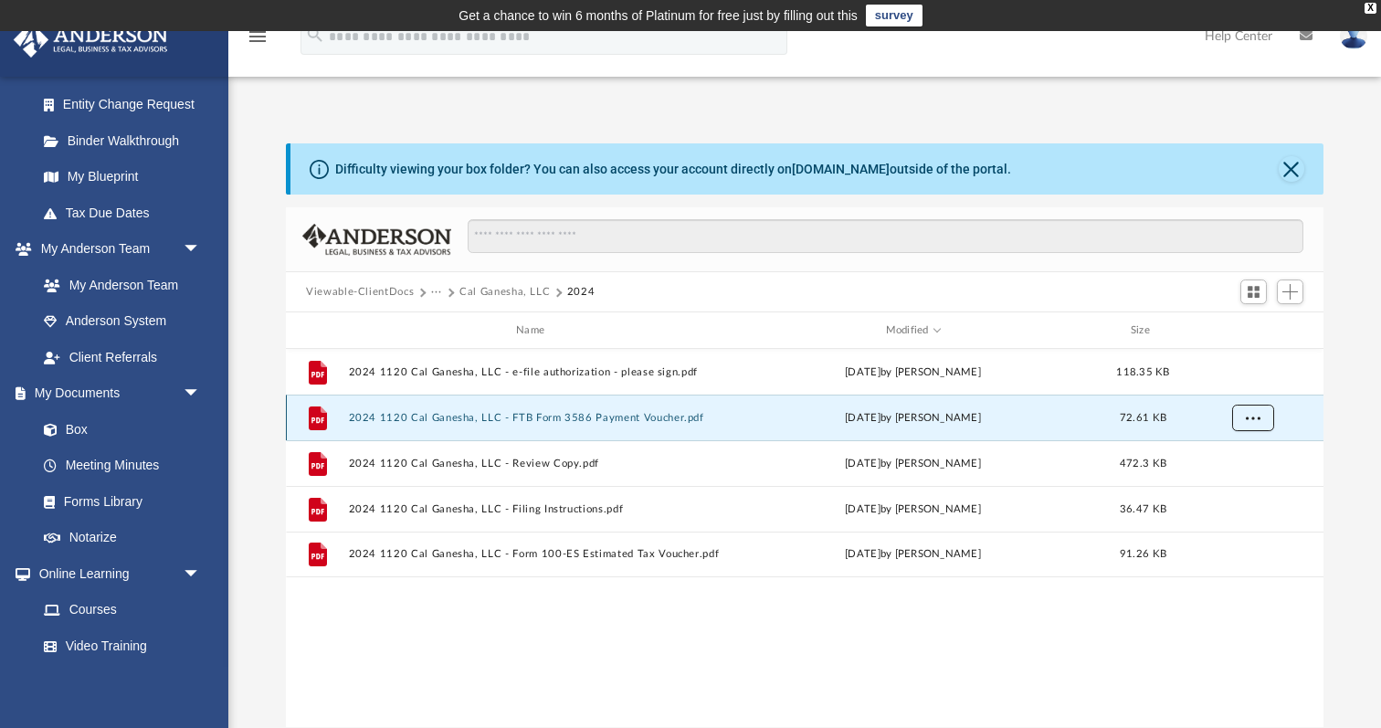
click at [1244, 418] on button "More options" at bounding box center [1253, 418] width 42 height 27
click at [1246, 479] on li "Download" at bounding box center [1235, 483] width 53 height 19
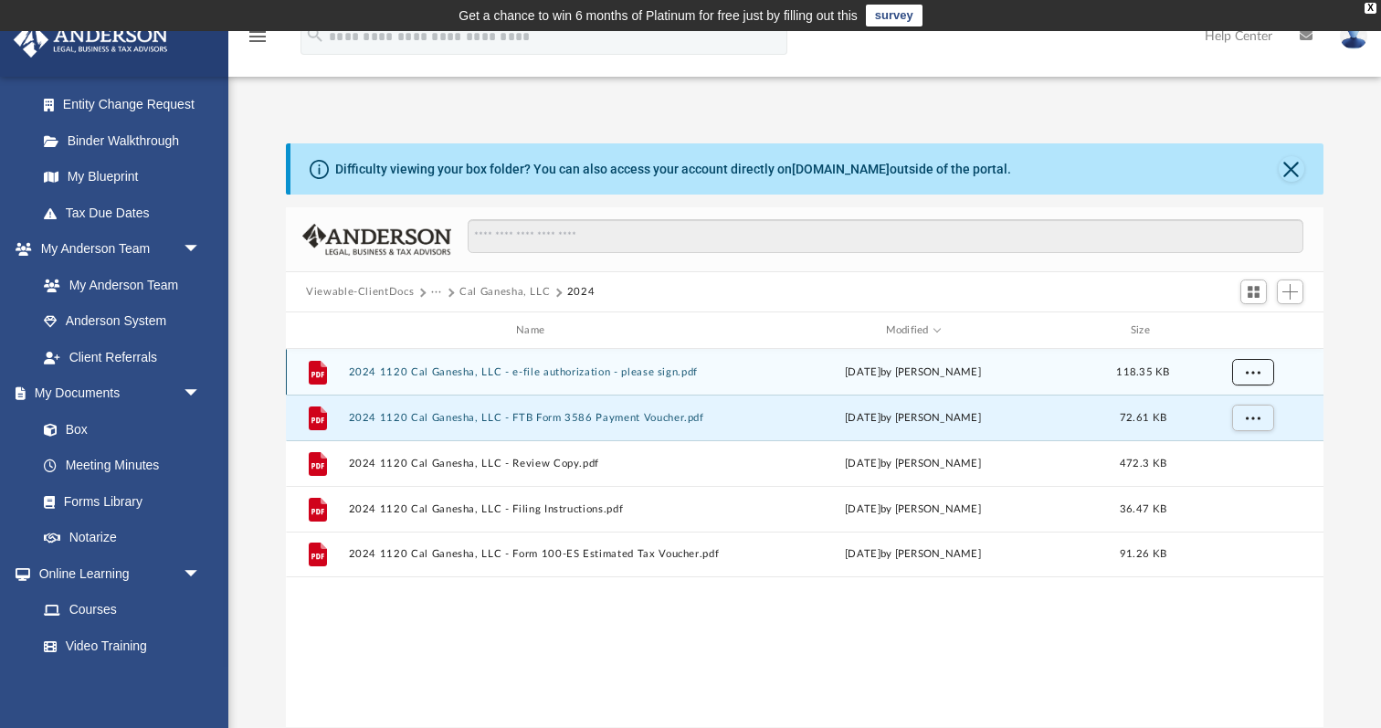
click at [1247, 383] on button "More options" at bounding box center [1253, 372] width 42 height 27
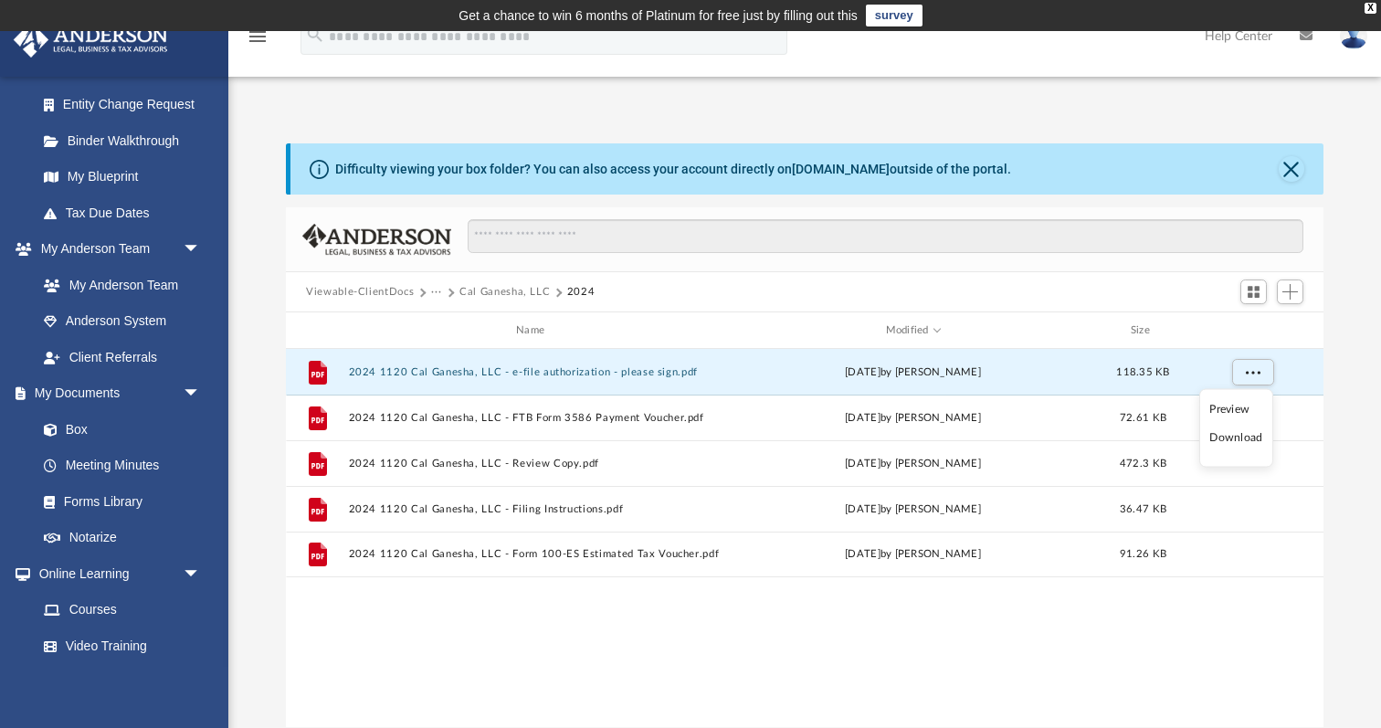
click at [1240, 438] on li "Download" at bounding box center [1235, 437] width 53 height 19
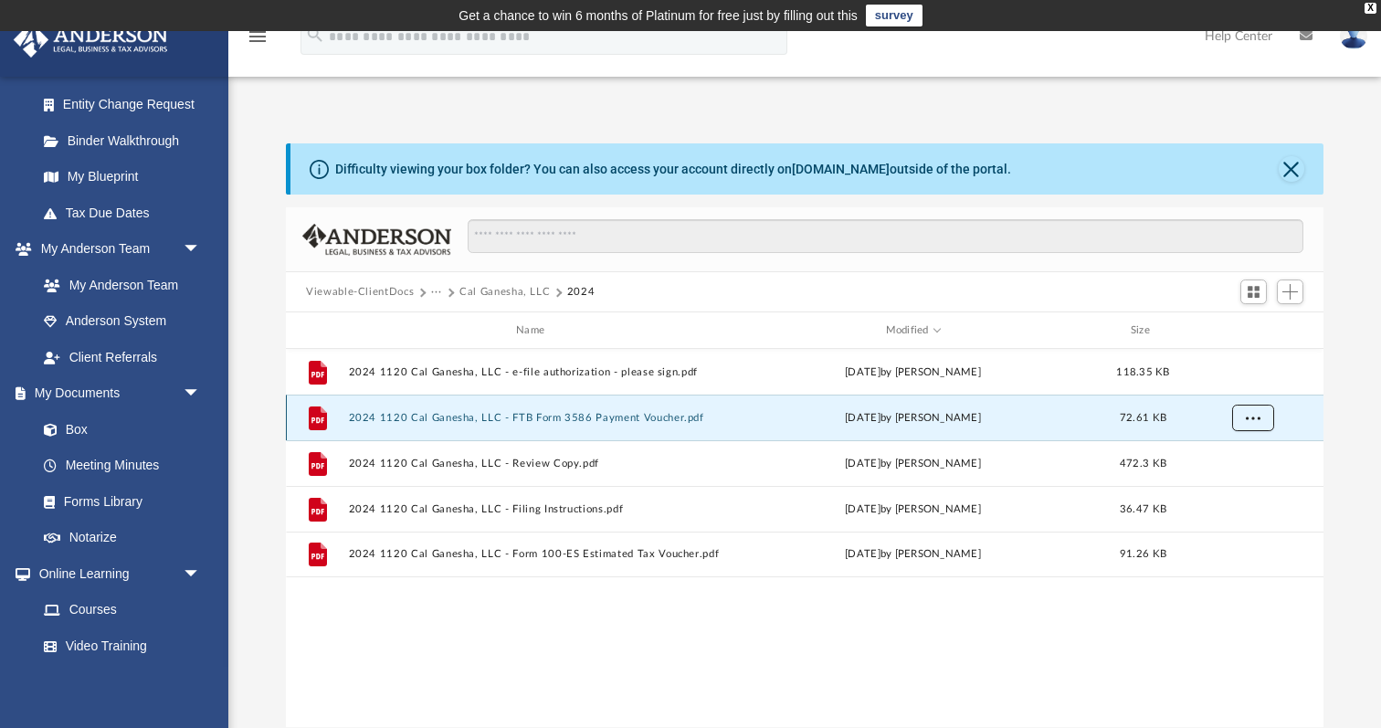
click at [1256, 422] on span "More options" at bounding box center [1253, 417] width 15 height 10
click at [1233, 453] on li "Preview" at bounding box center [1235, 454] width 53 height 19
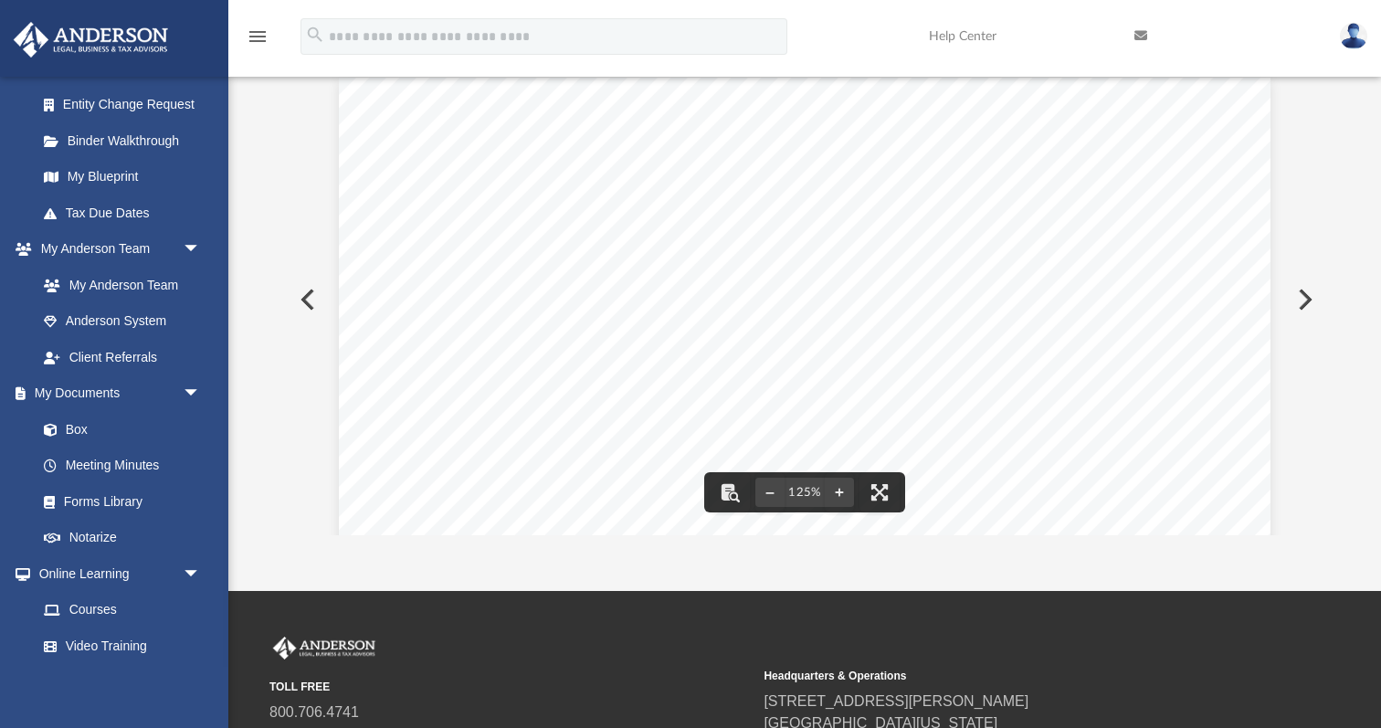
scroll to position [0, 0]
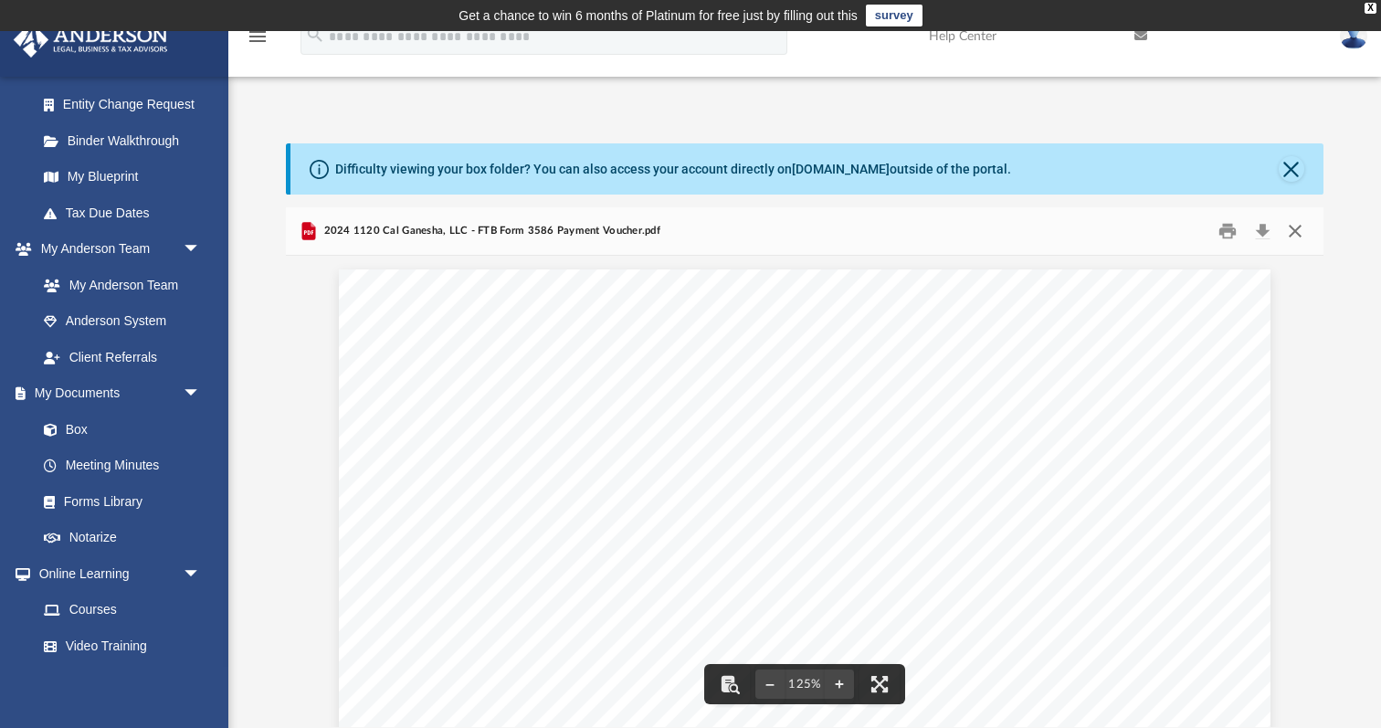
click at [1301, 232] on button "Close" at bounding box center [1295, 231] width 33 height 28
